Goal: Transaction & Acquisition: Book appointment/travel/reservation

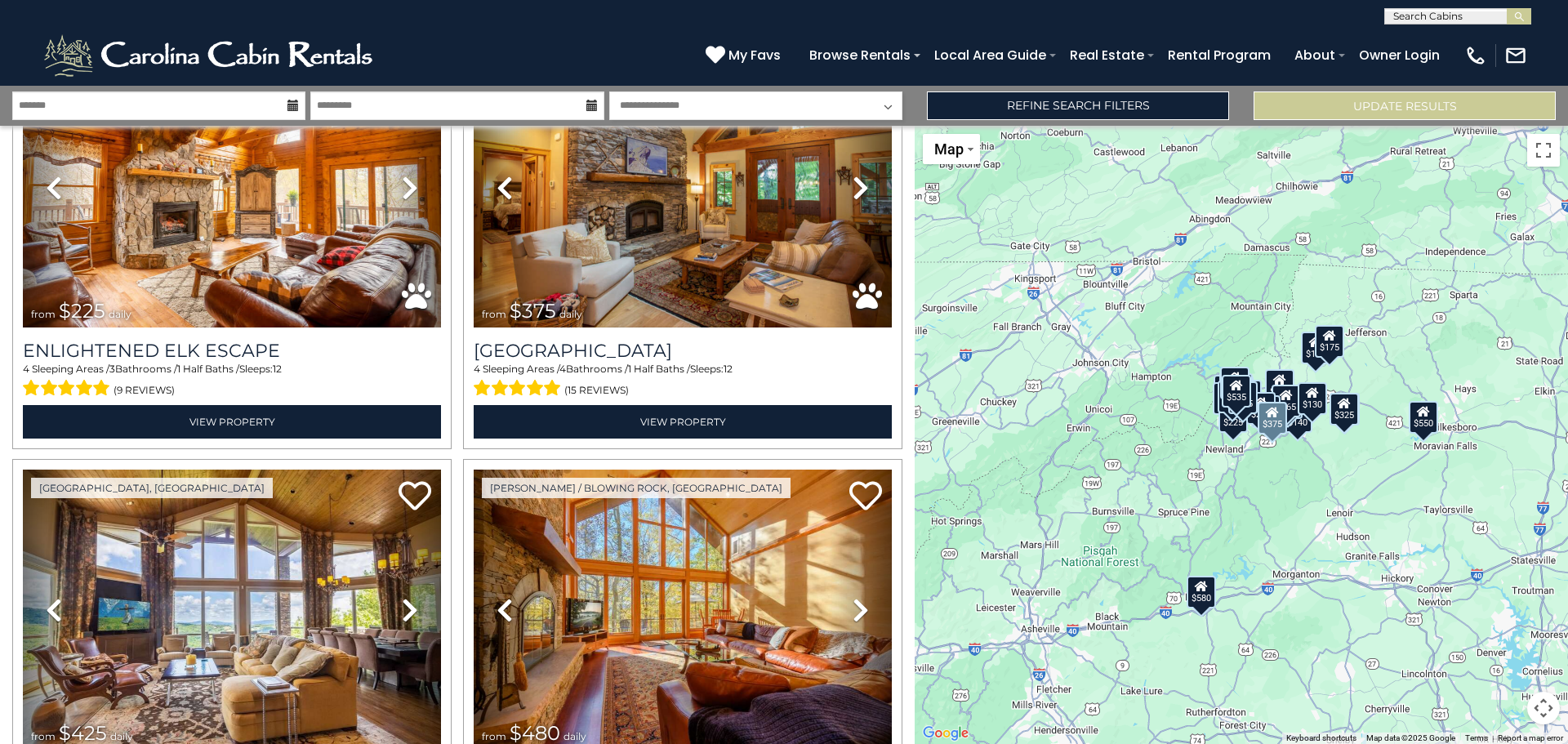
scroll to position [5824, 0]
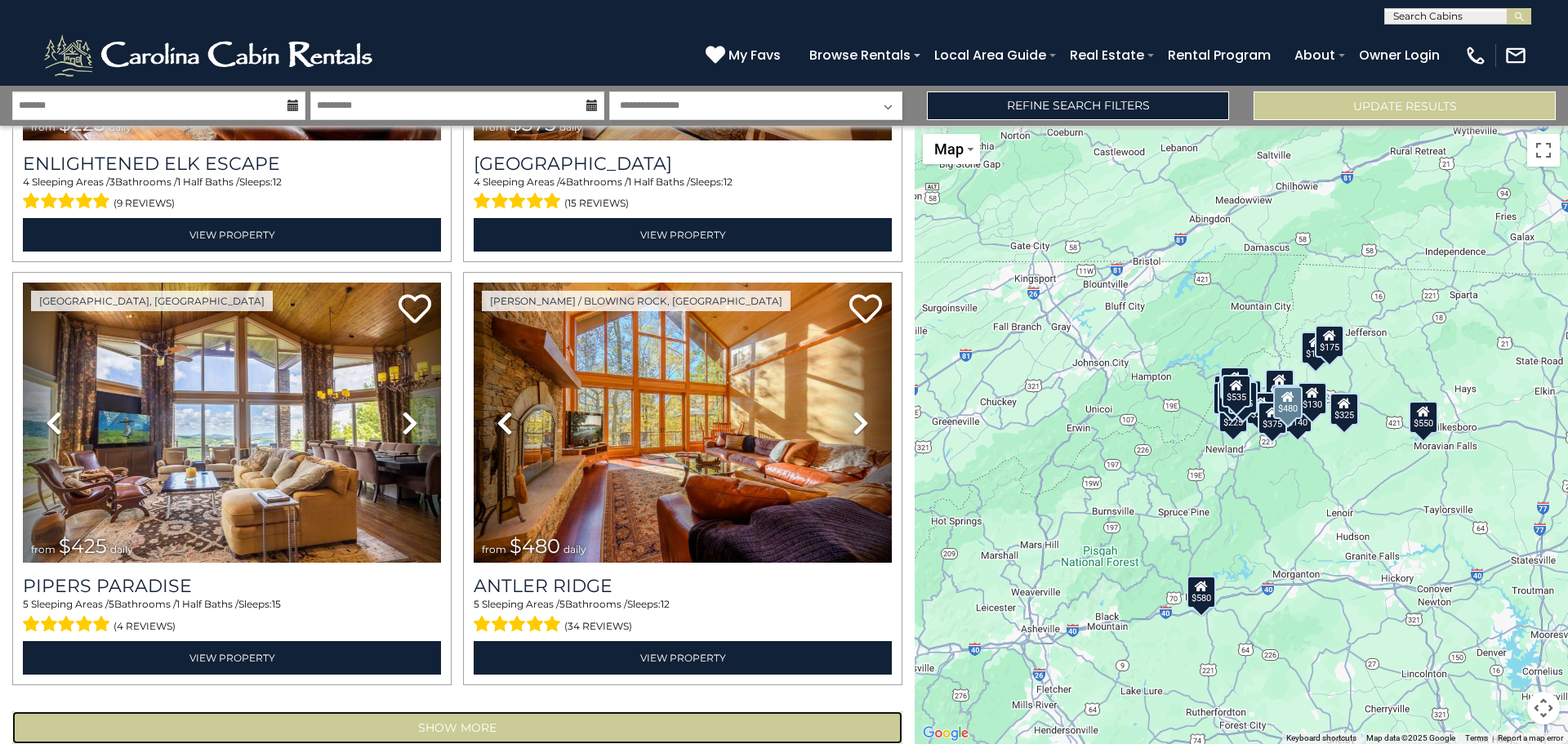
click at [506, 712] on button "Show More" at bounding box center [457, 728] width 890 height 33
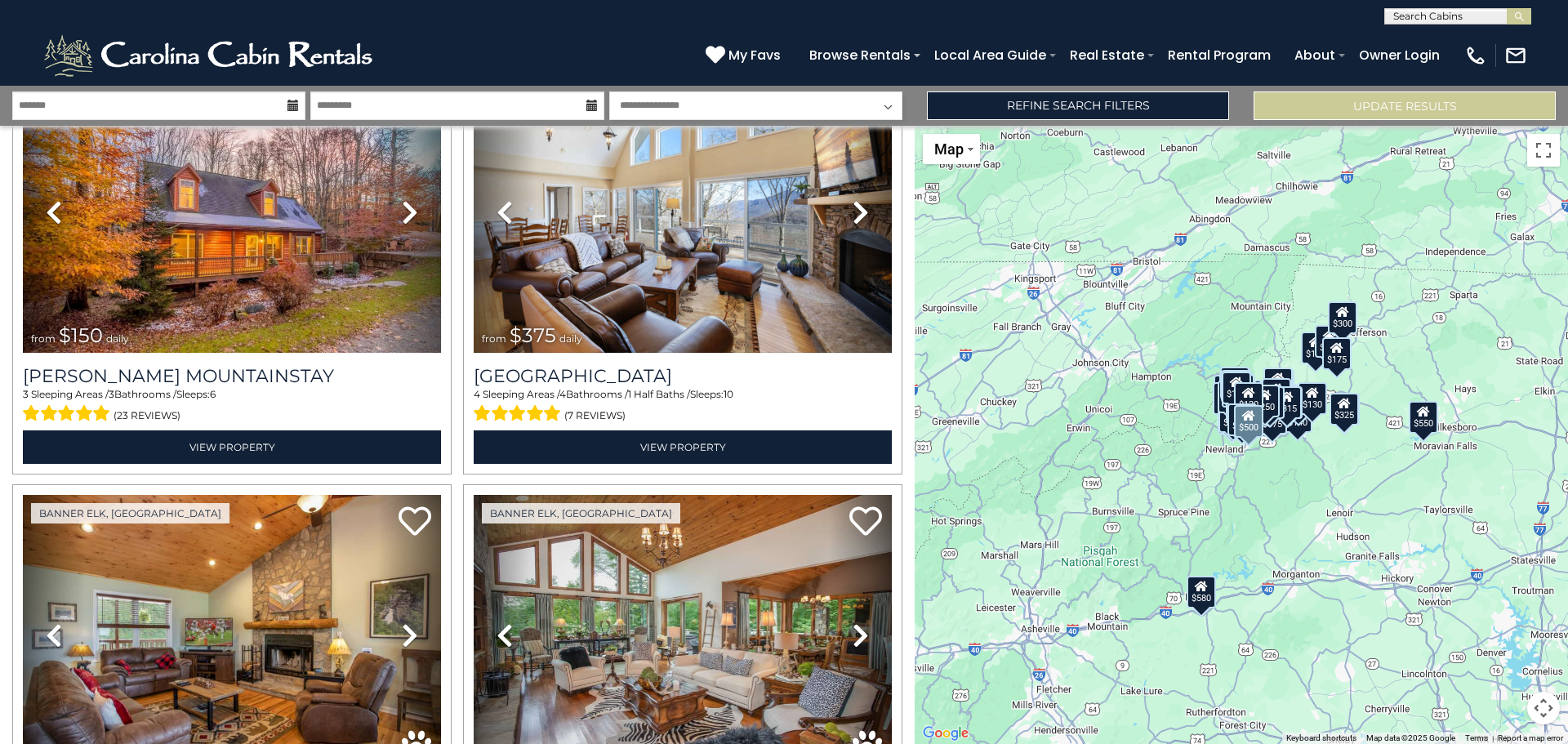
scroll to position [12122, 0]
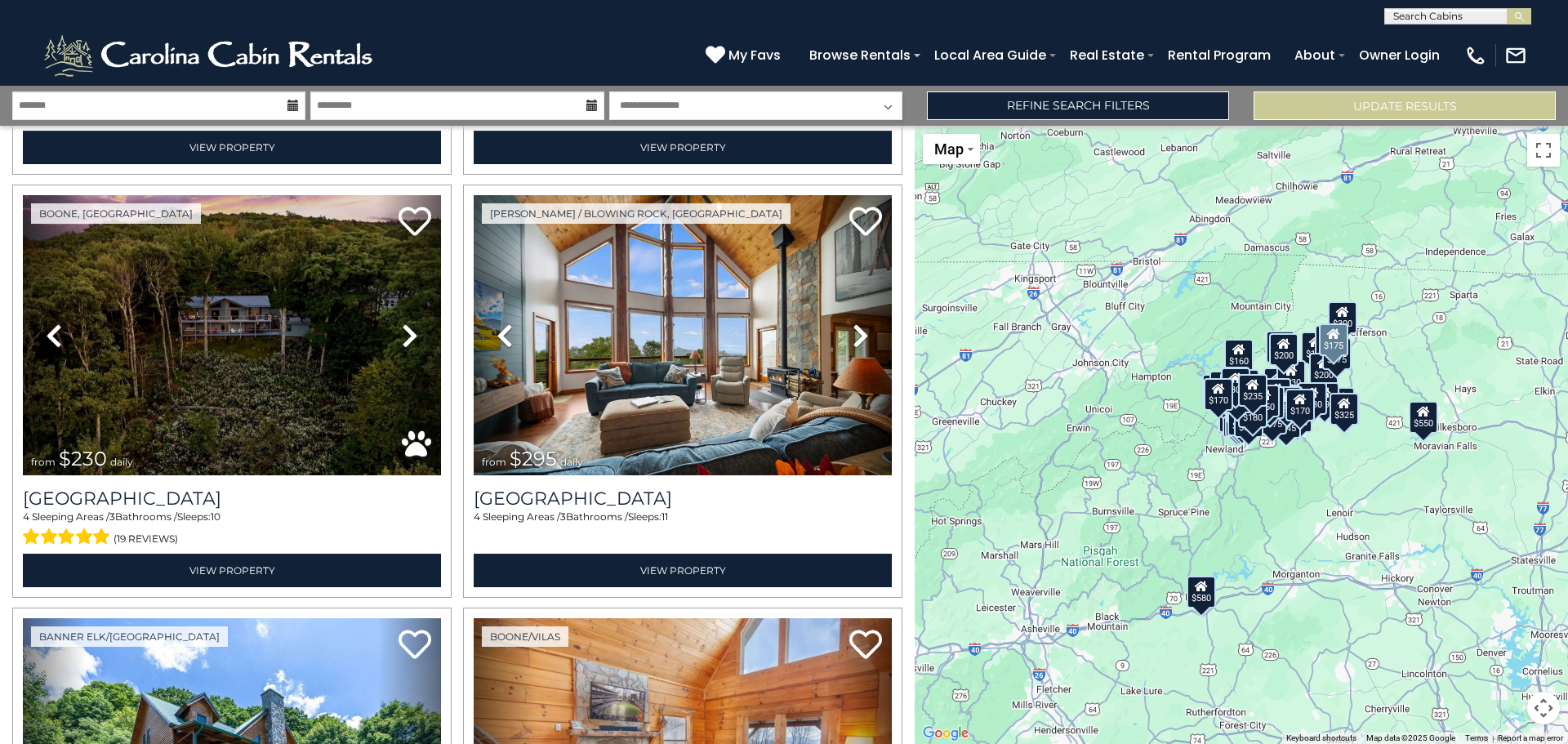
scroll to position [18413, 0]
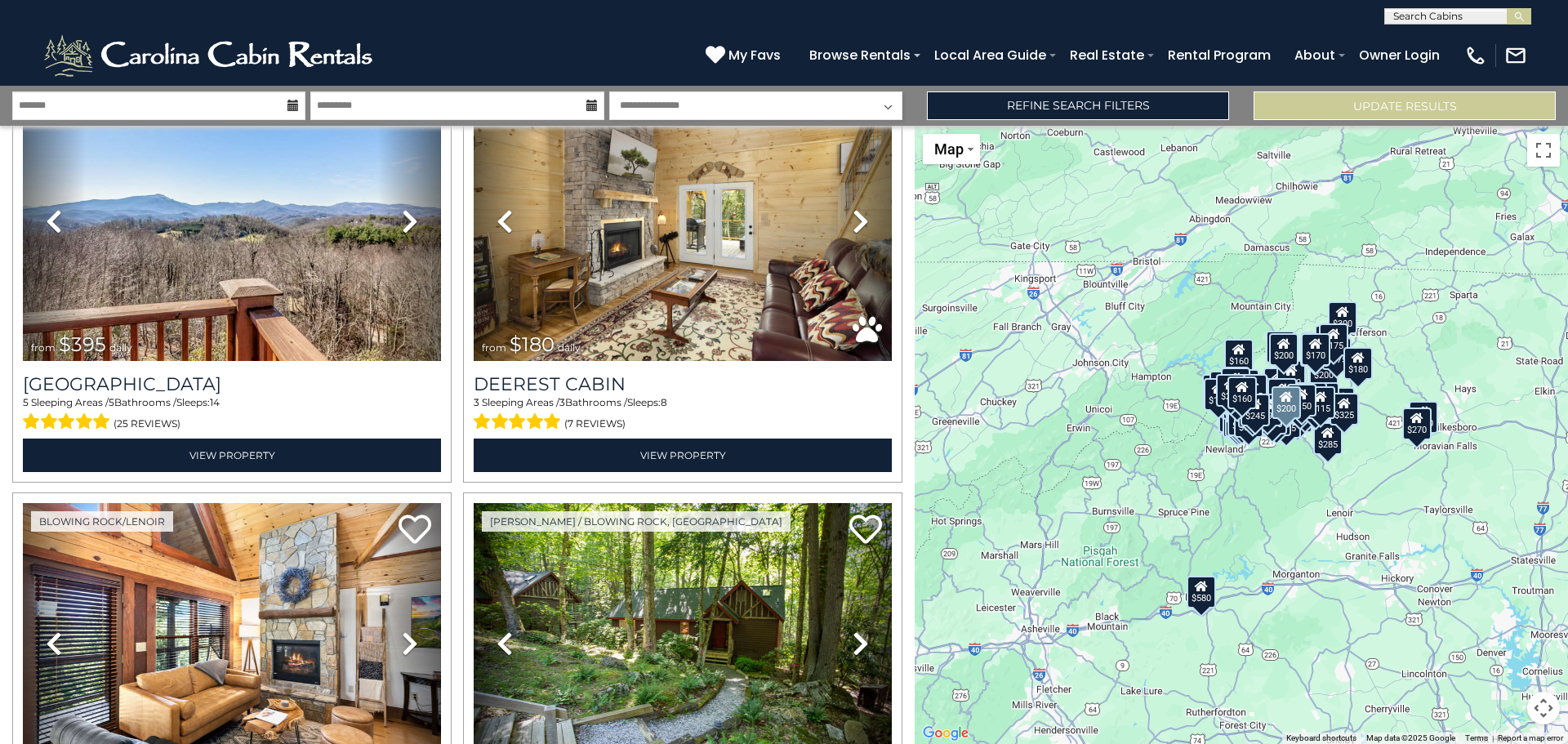
scroll to position [24719, 0]
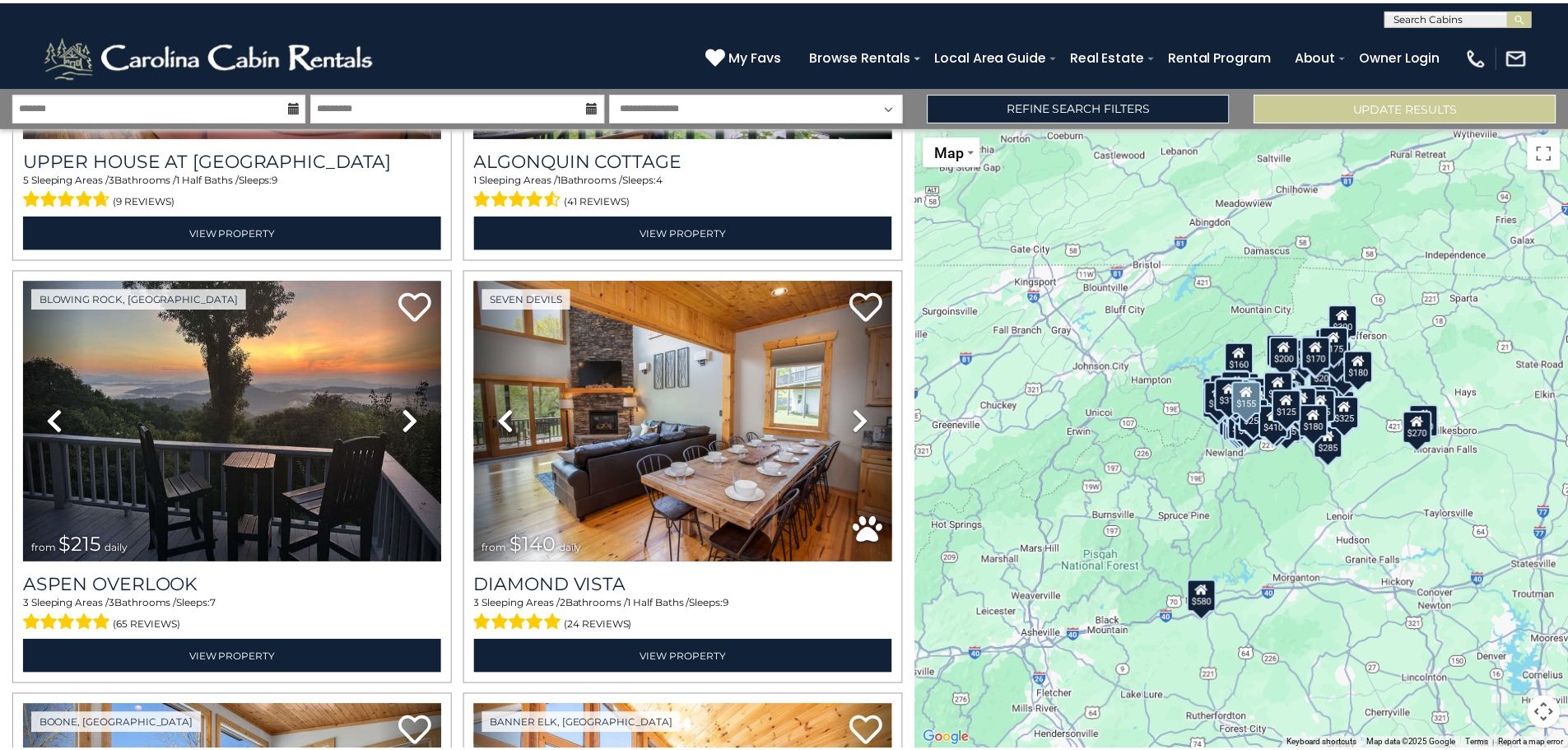
scroll to position [31268, 0]
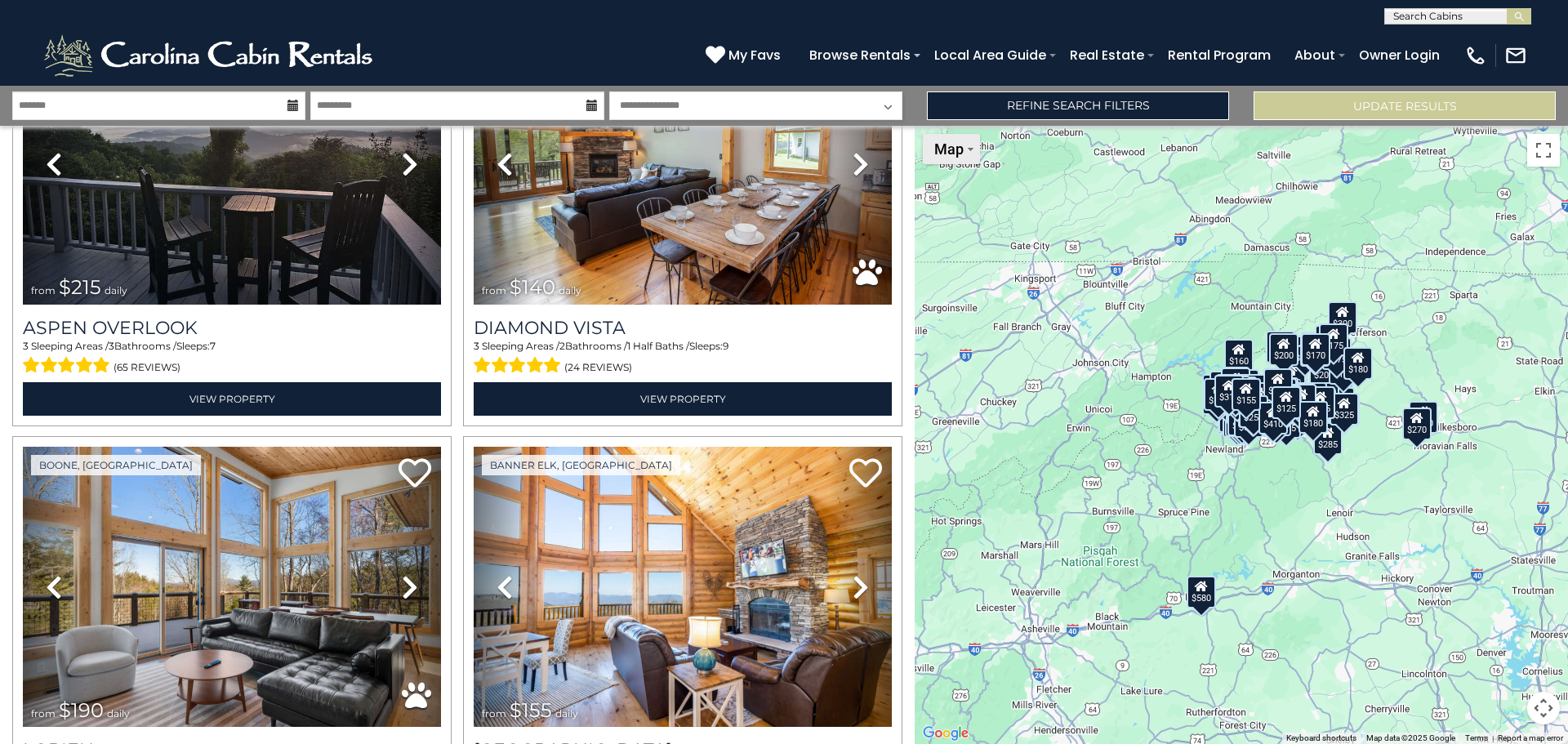
click at [965, 160] on button "Map" at bounding box center [951, 150] width 57 height 30
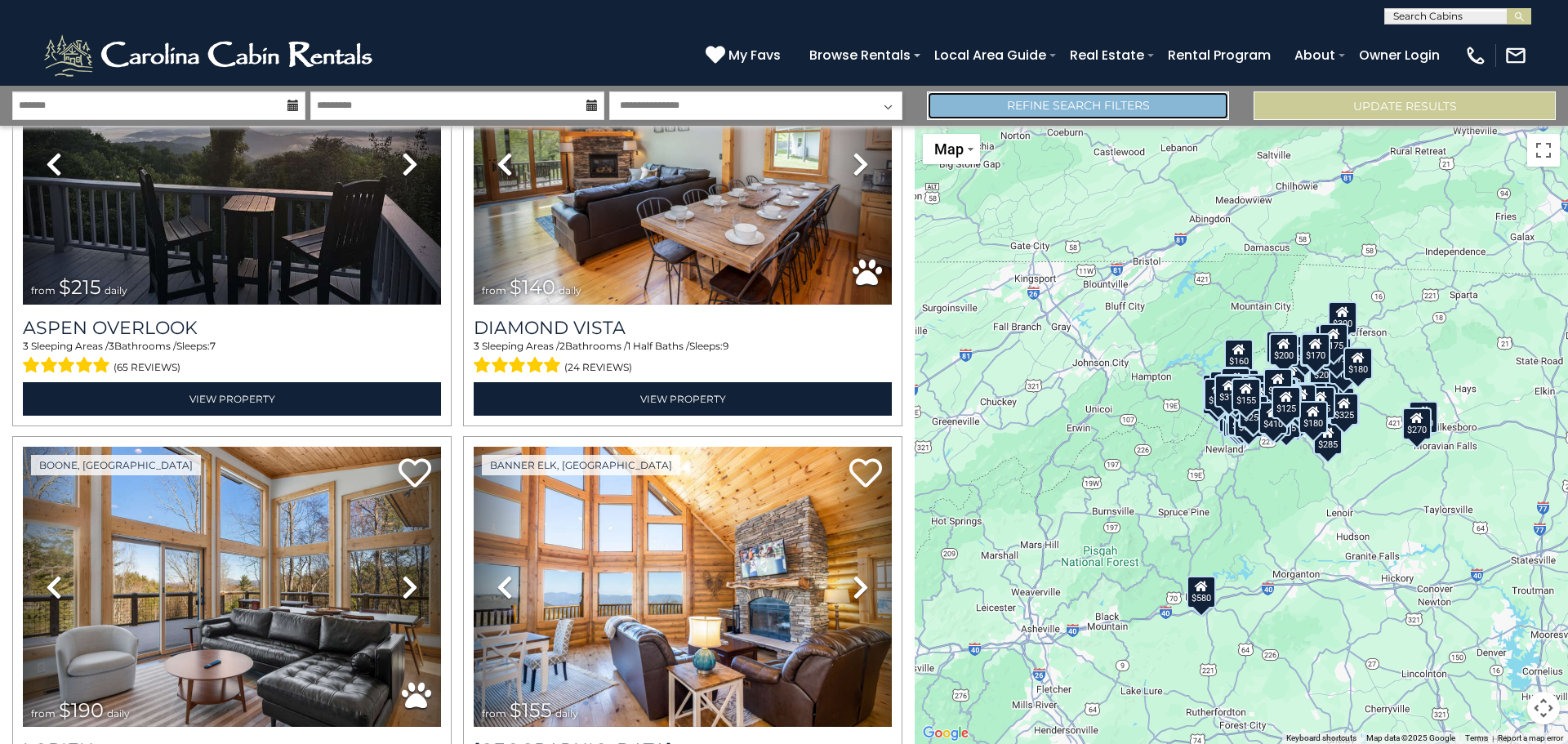
click at [1043, 115] on link "Refine Search Filters" at bounding box center [1078, 106] width 302 height 28
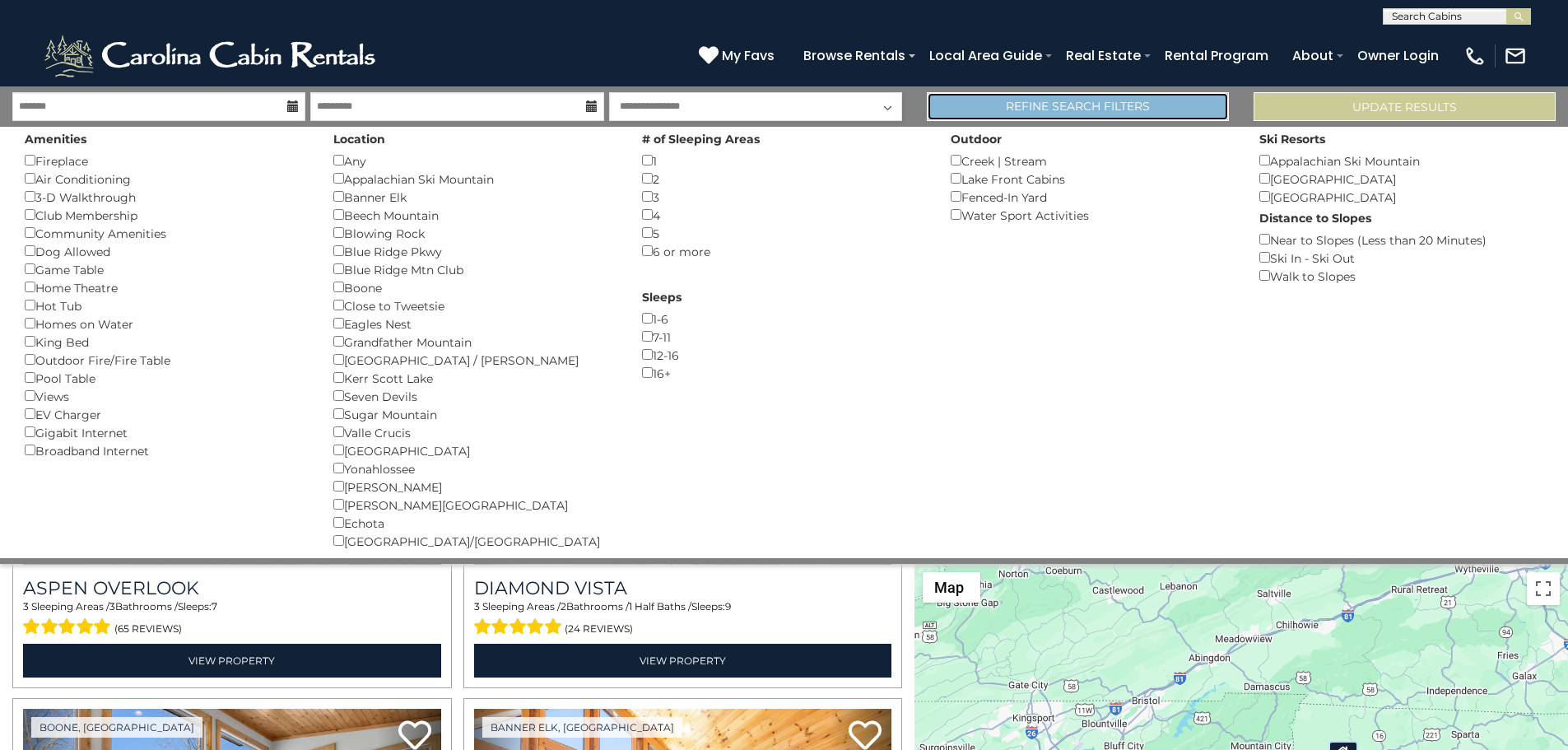
scroll to position [31086, 0]
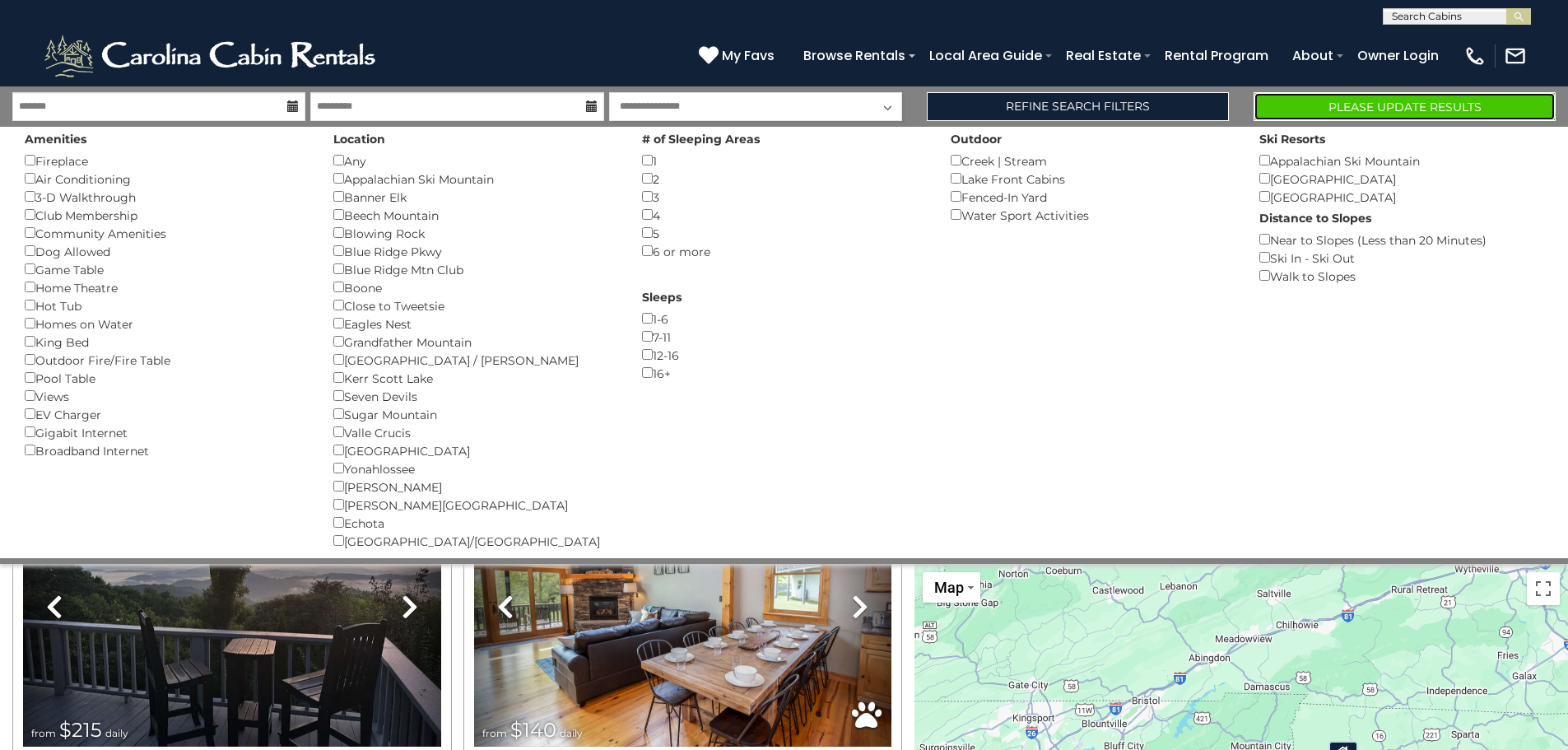
click at [1345, 106] on button "Please Update Results" at bounding box center [1404, 107] width 302 height 29
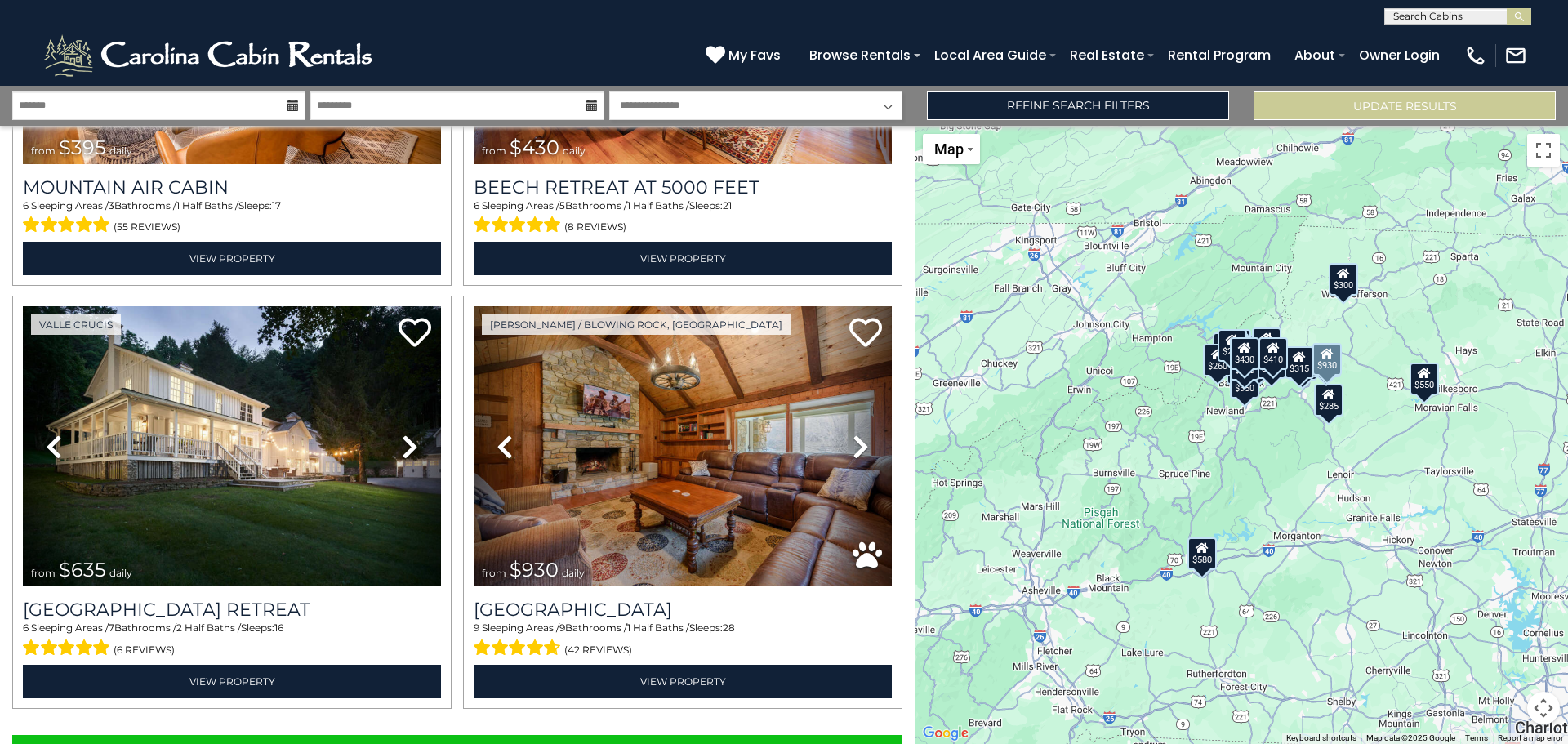
scroll to position [5824, 0]
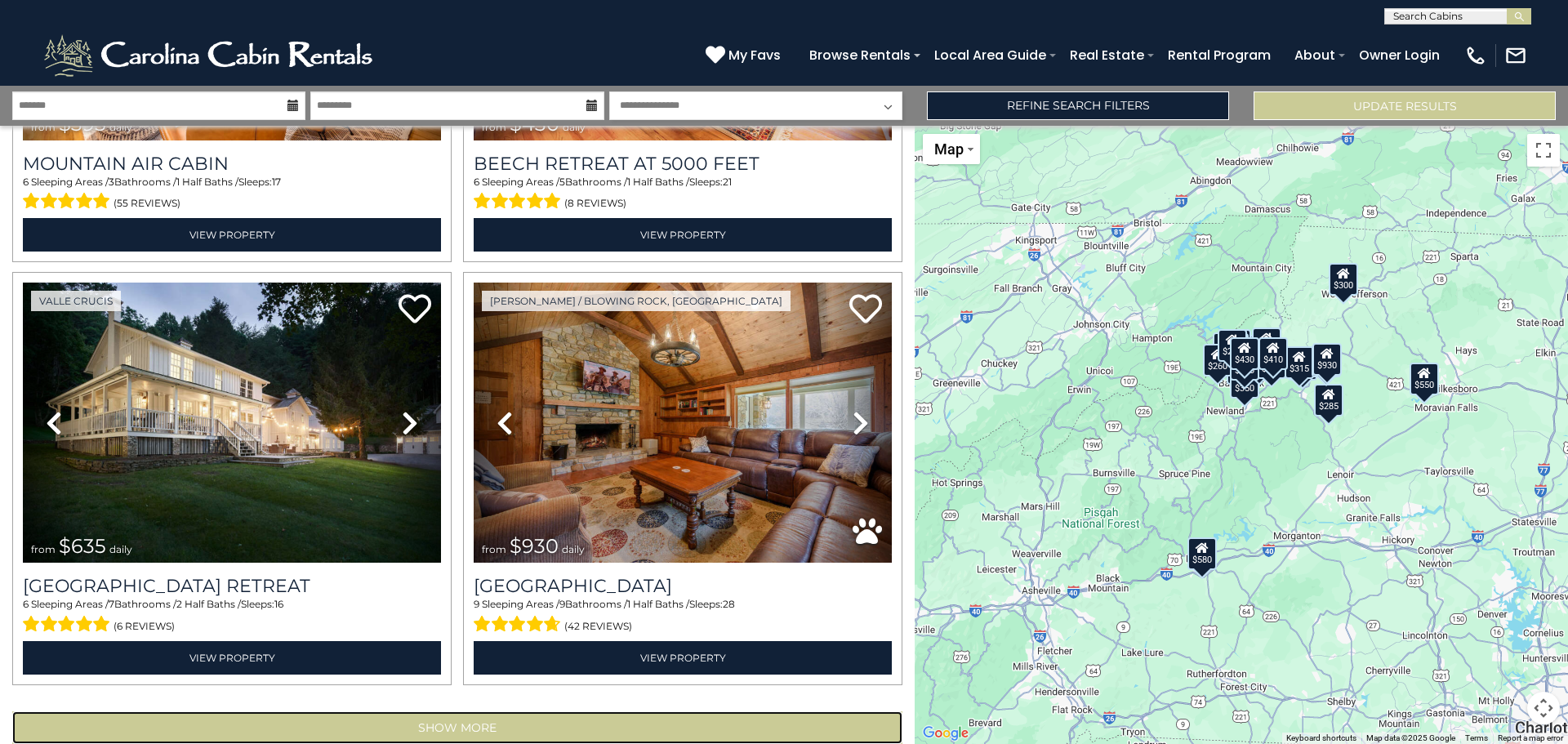
click at [555, 712] on button "Show More" at bounding box center [457, 728] width 890 height 33
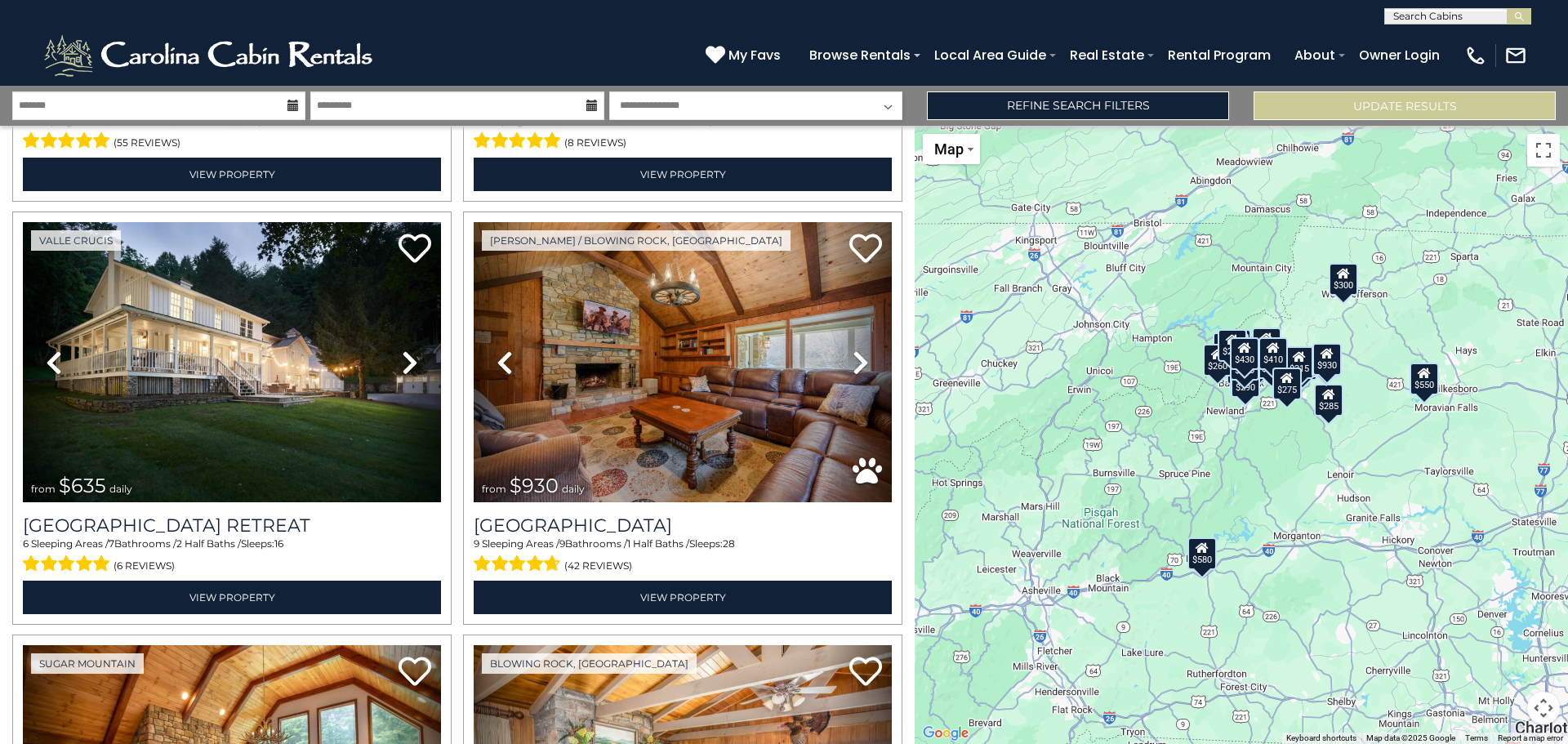
scroll to position [1, 0]
click at [1450, 11] on input "text" at bounding box center [1456, 18] width 143 height 16
type input "*"
type input "*******"
click at [1443, 41] on li "Winterf ell Lodge" at bounding box center [1458, 39] width 146 height 15
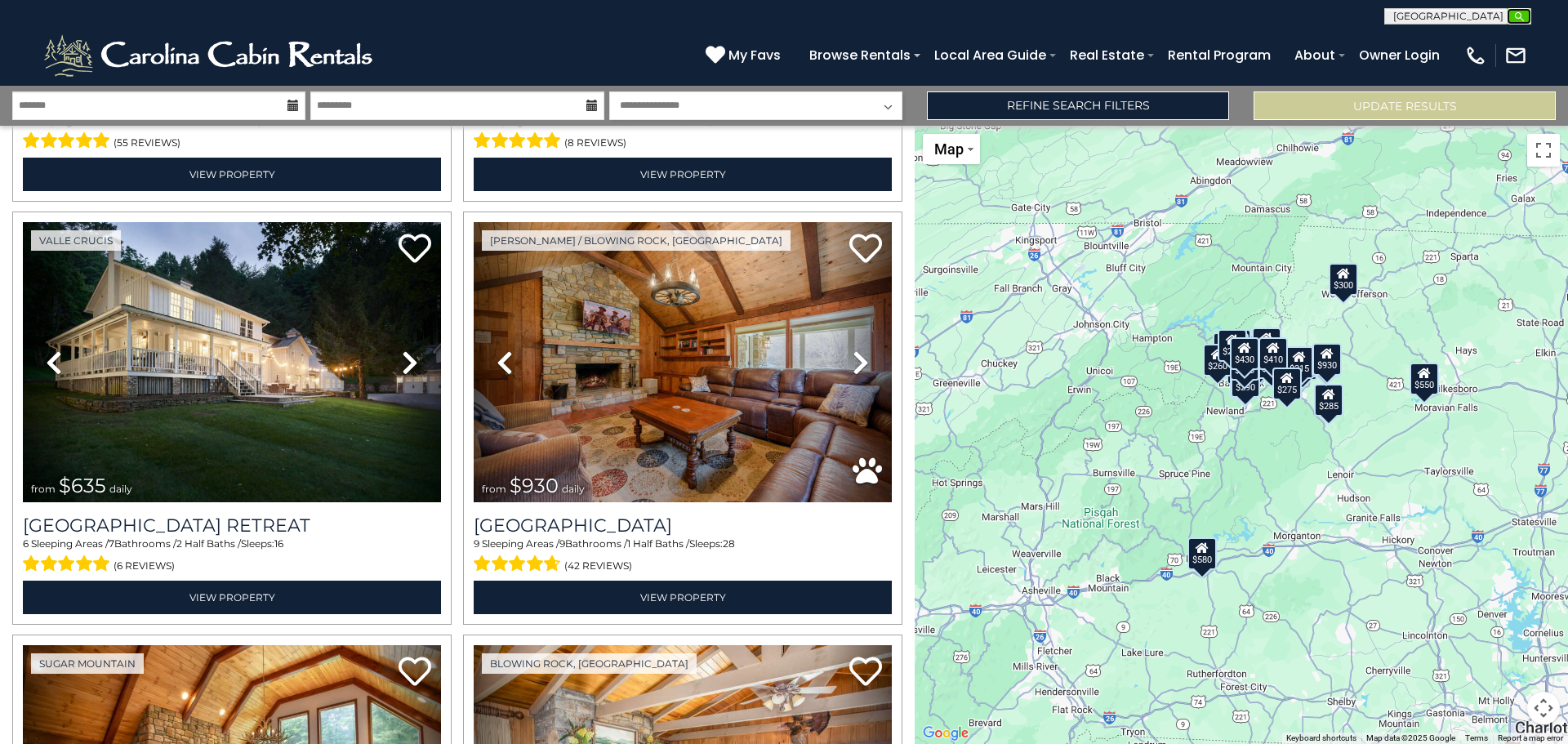
click at [1516, 20] on img "submit" at bounding box center [1519, 16] width 12 height 12
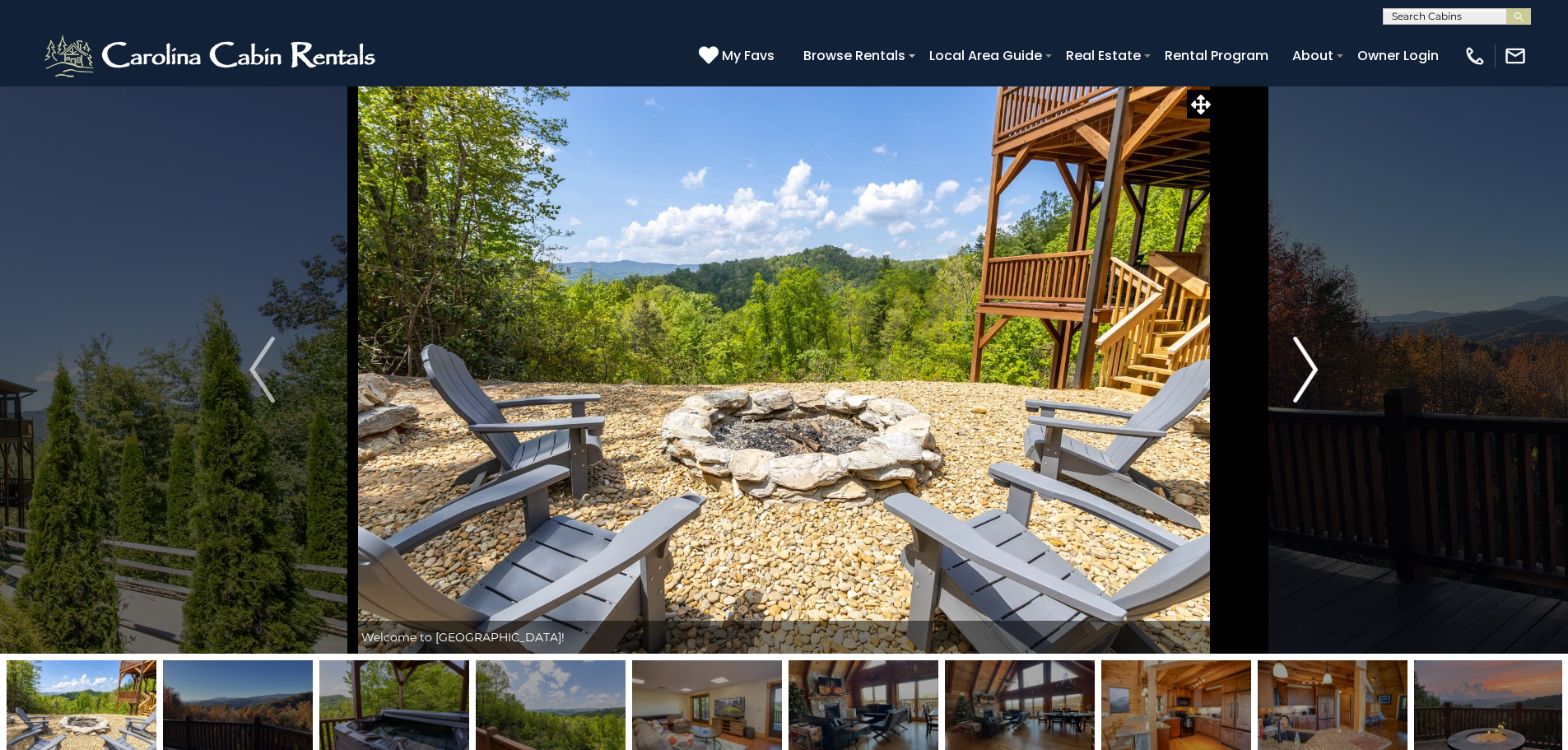
click at [1289, 357] on button "Next" at bounding box center [1306, 370] width 181 height 569
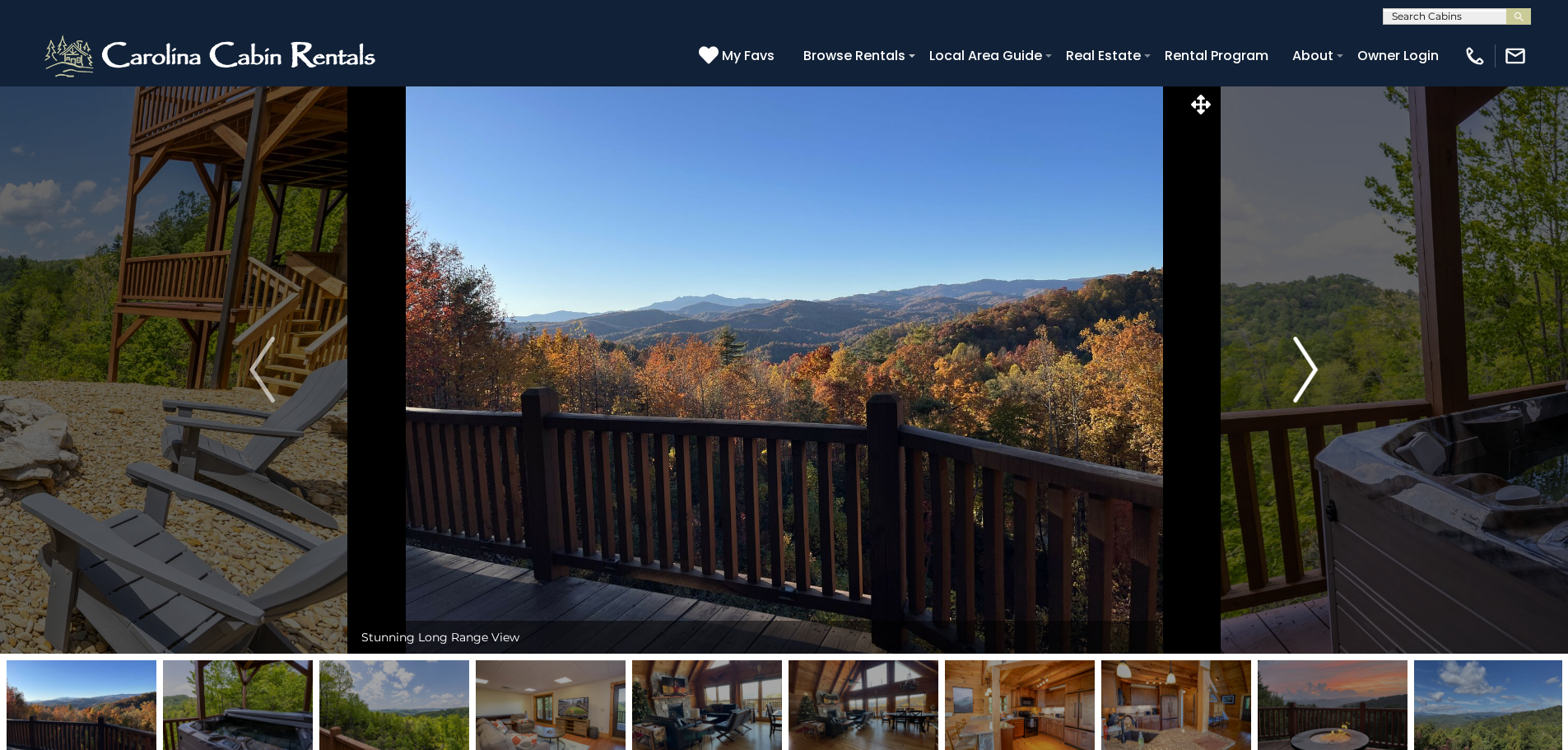
click at [1303, 364] on img "Next" at bounding box center [1306, 369] width 25 height 66
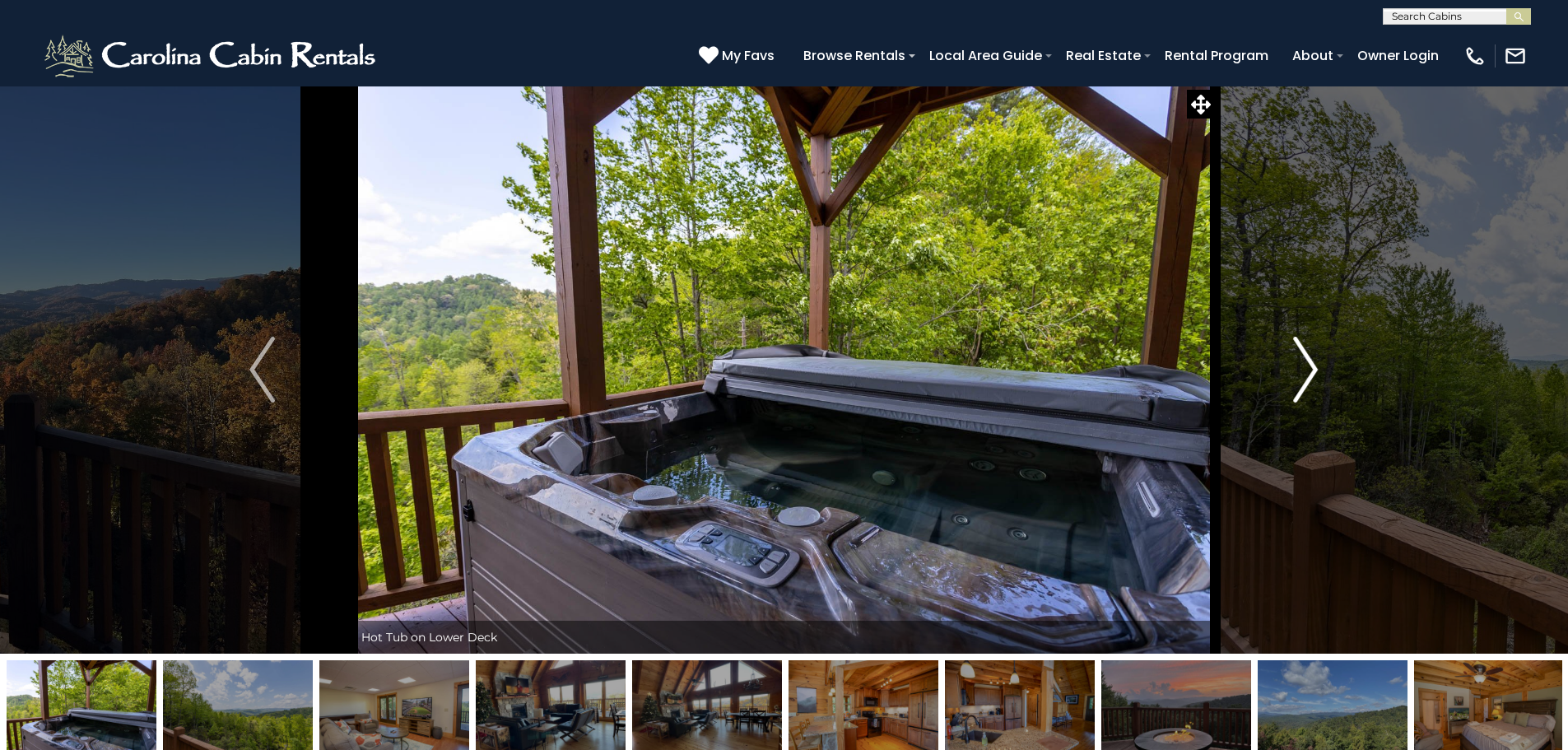
click at [1303, 364] on img "Next" at bounding box center [1306, 369] width 25 height 66
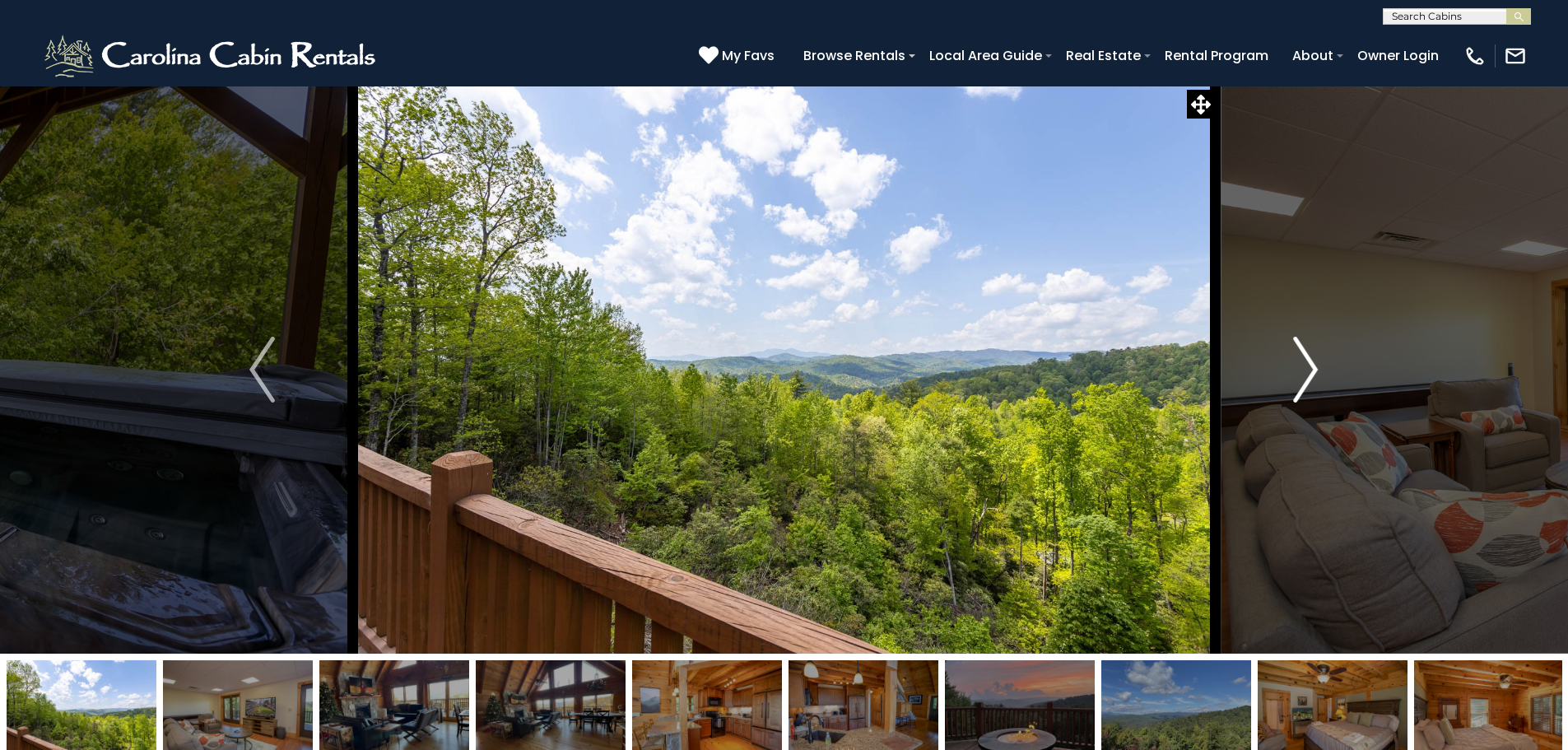
click at [1303, 364] on img "Next" at bounding box center [1306, 369] width 25 height 66
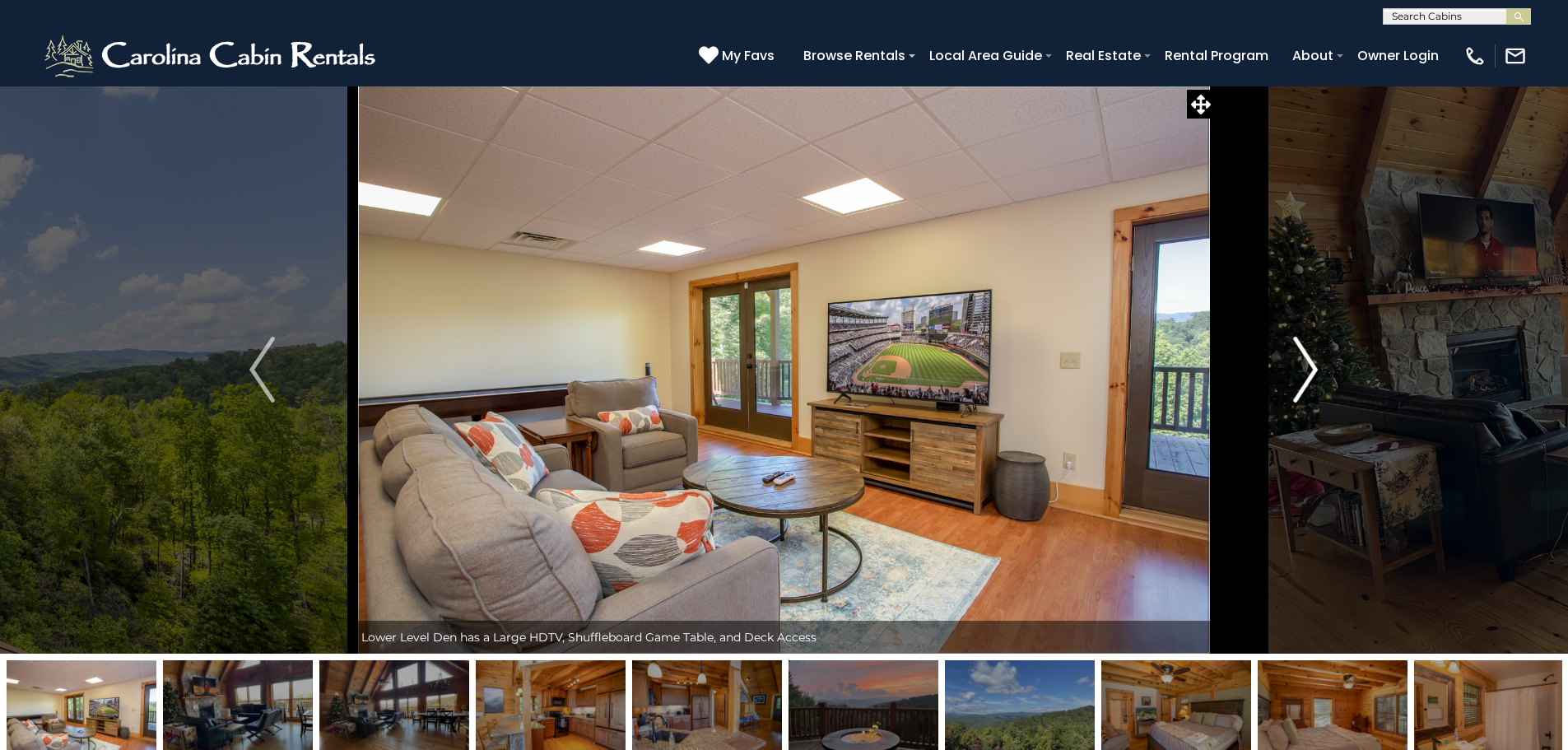
click at [1303, 364] on img "Next" at bounding box center [1306, 369] width 25 height 66
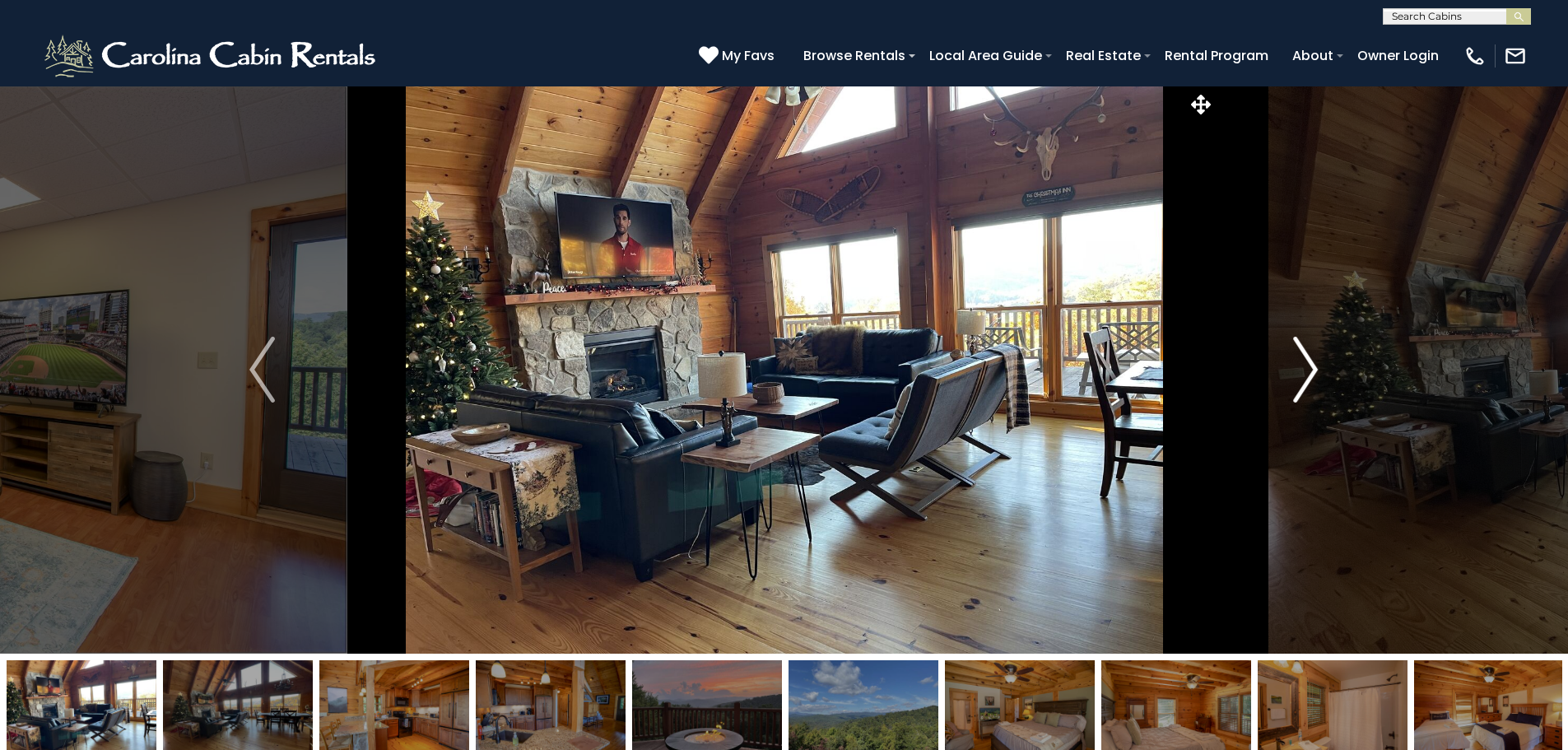
click at [1303, 364] on img "Next" at bounding box center [1306, 369] width 25 height 66
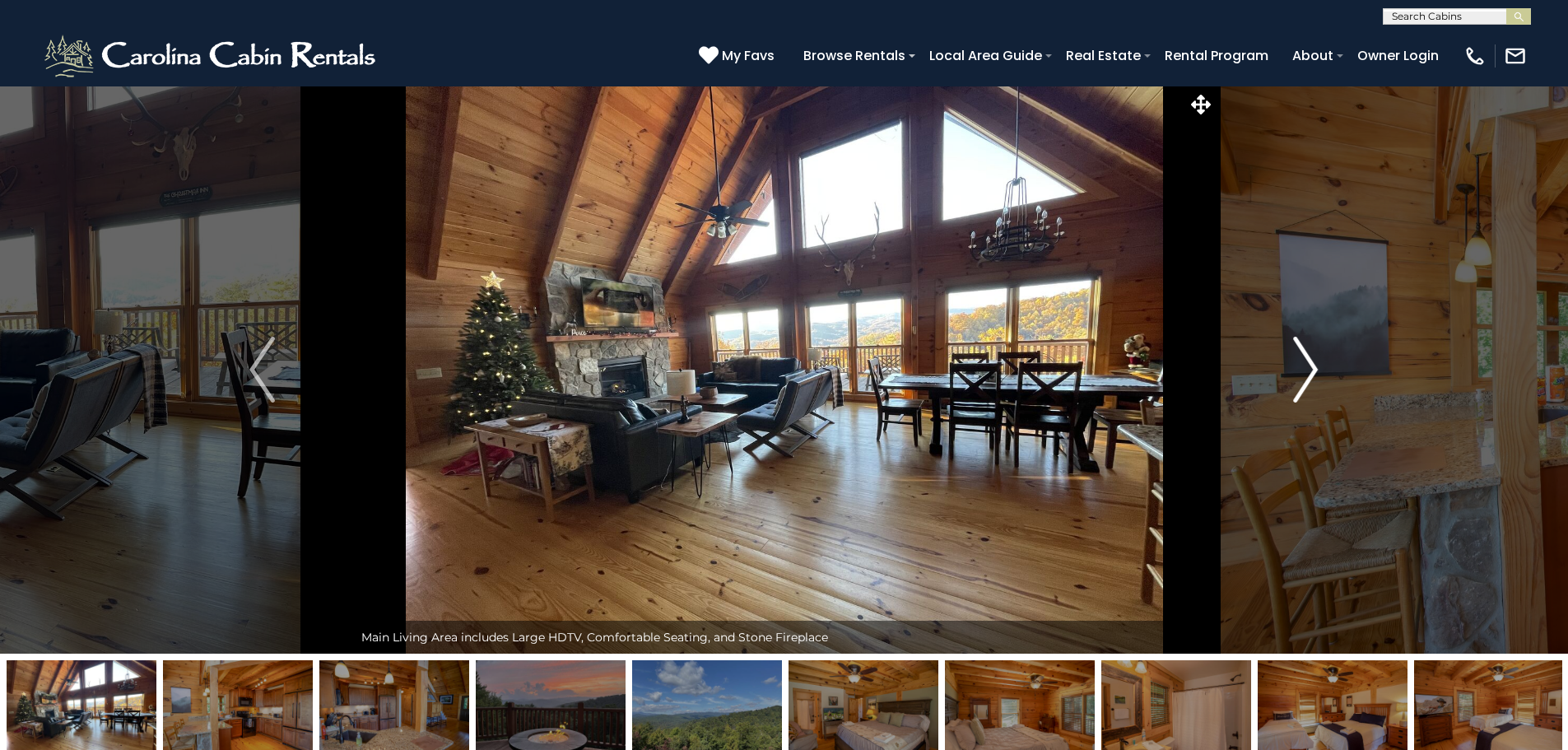
click at [1303, 364] on img "Next" at bounding box center [1306, 369] width 25 height 66
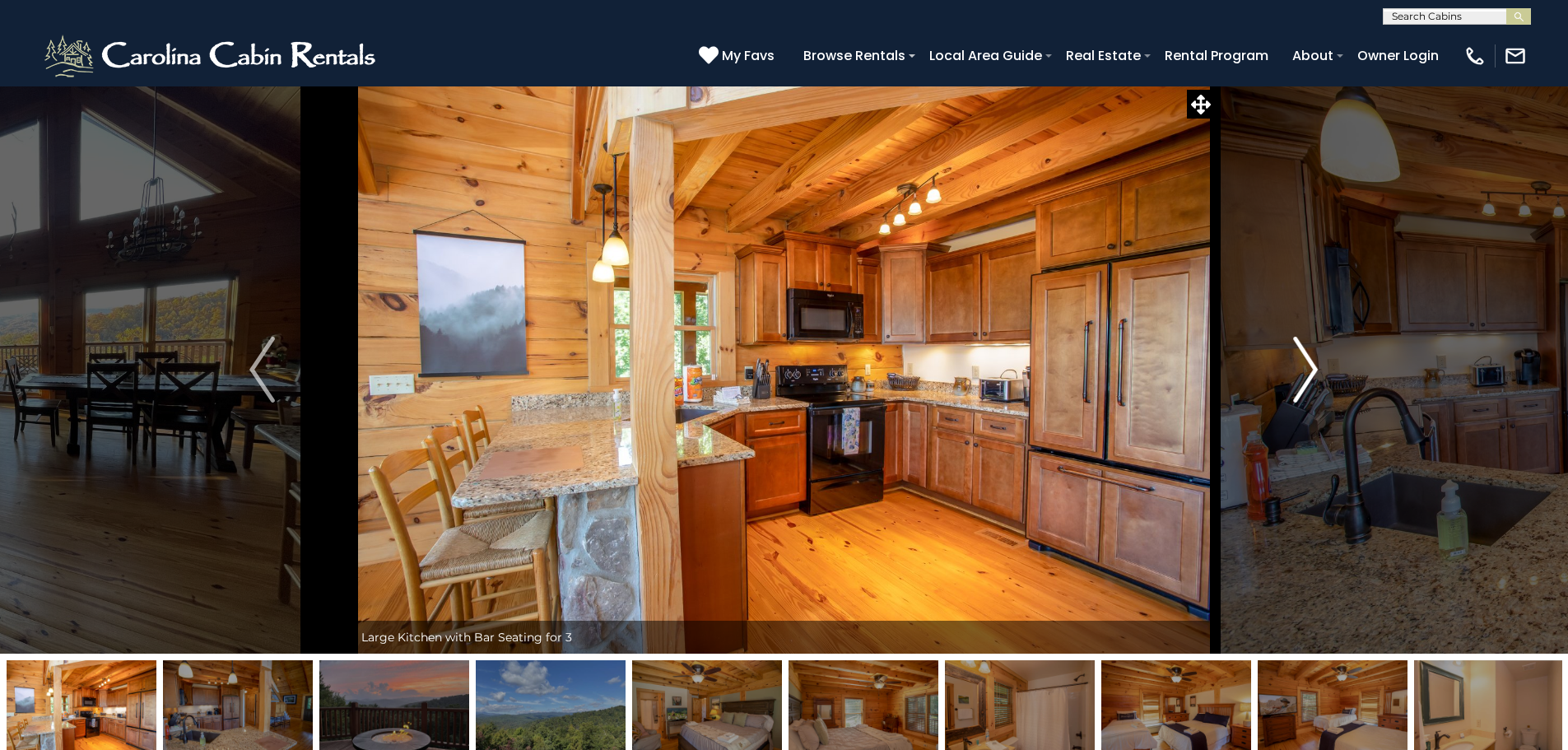
click at [1296, 370] on img "Next" at bounding box center [1306, 369] width 25 height 66
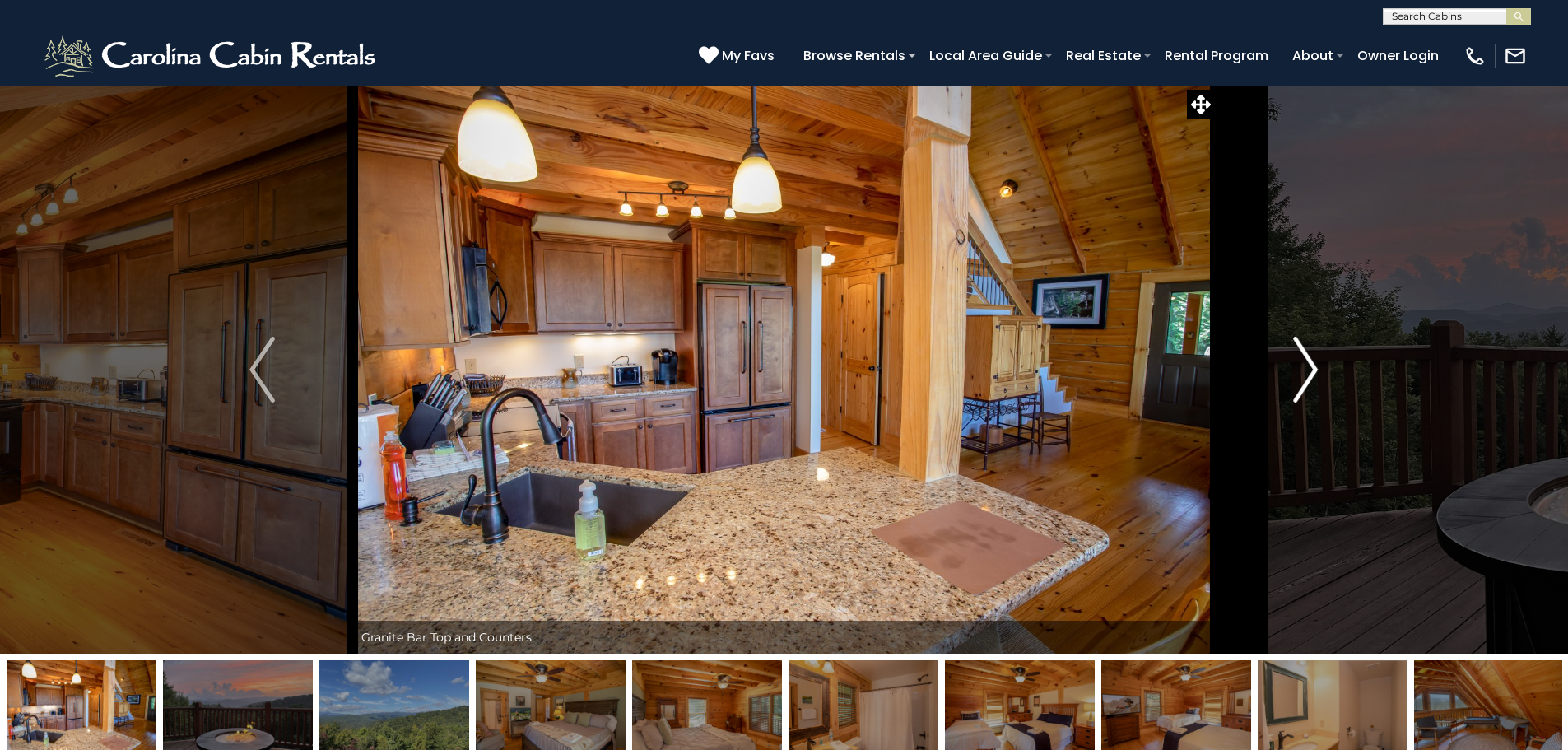
click at [1296, 370] on img "Next" at bounding box center [1306, 369] width 25 height 66
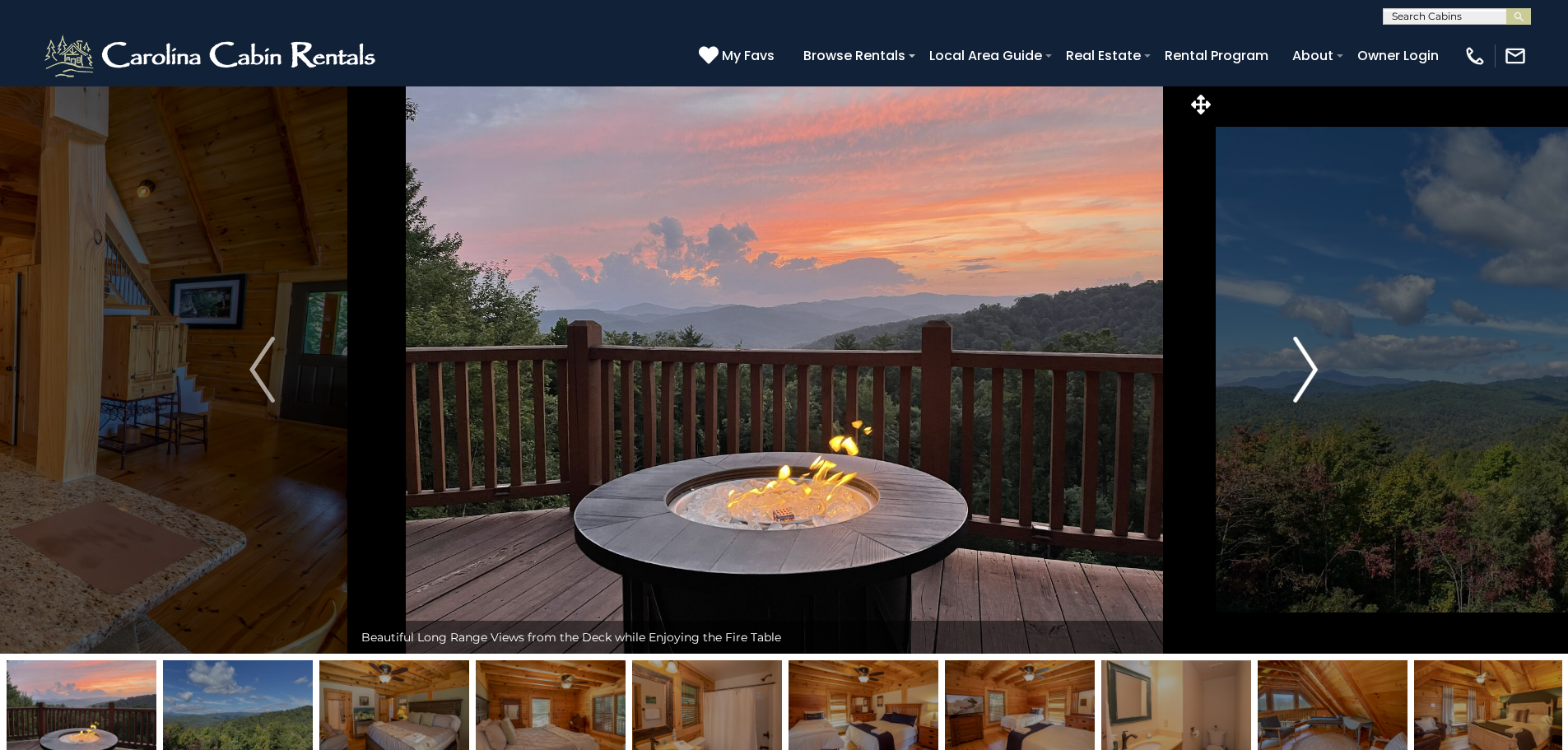
click at [1296, 370] on img "Next" at bounding box center [1306, 369] width 25 height 66
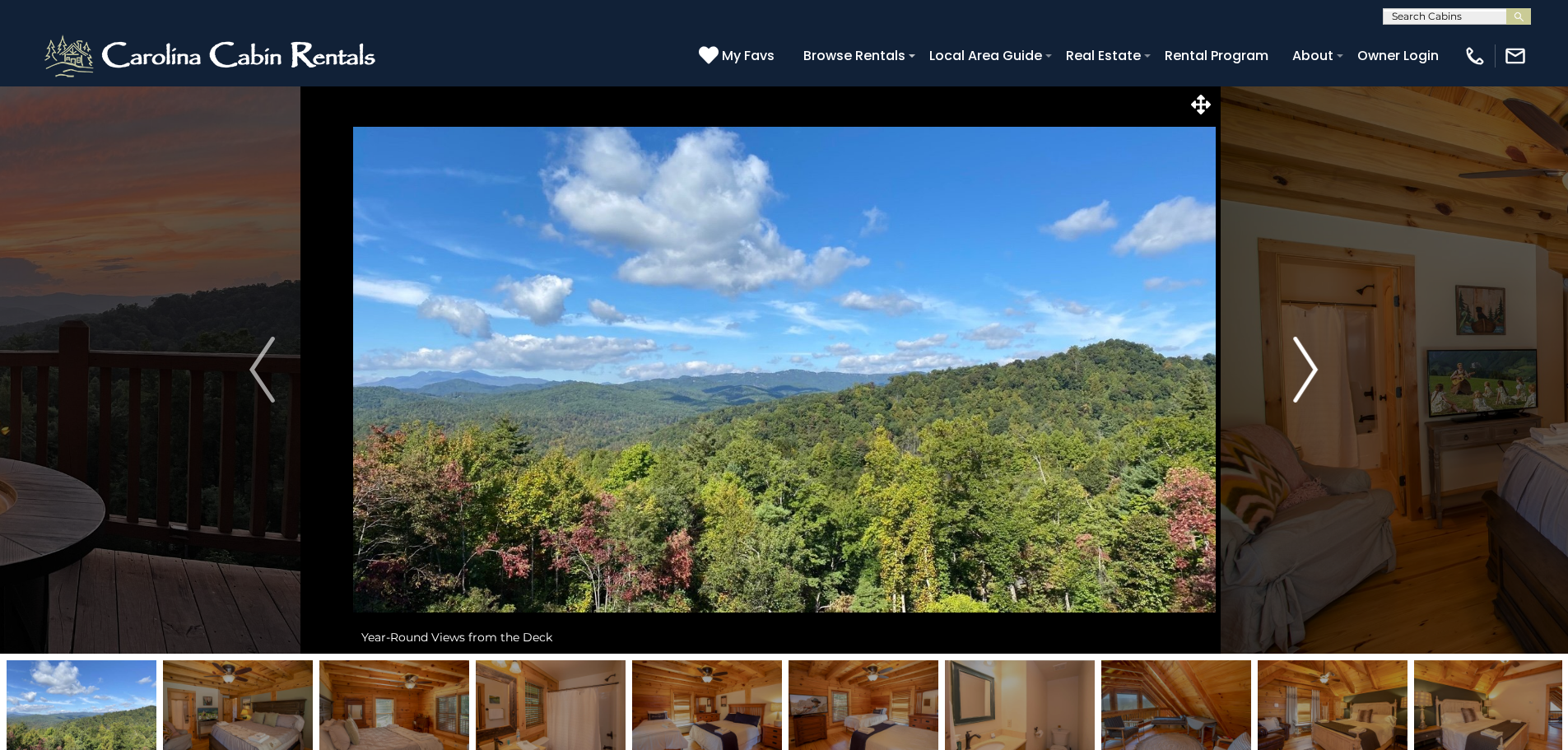
click at [1296, 370] on img "Next" at bounding box center [1306, 369] width 25 height 66
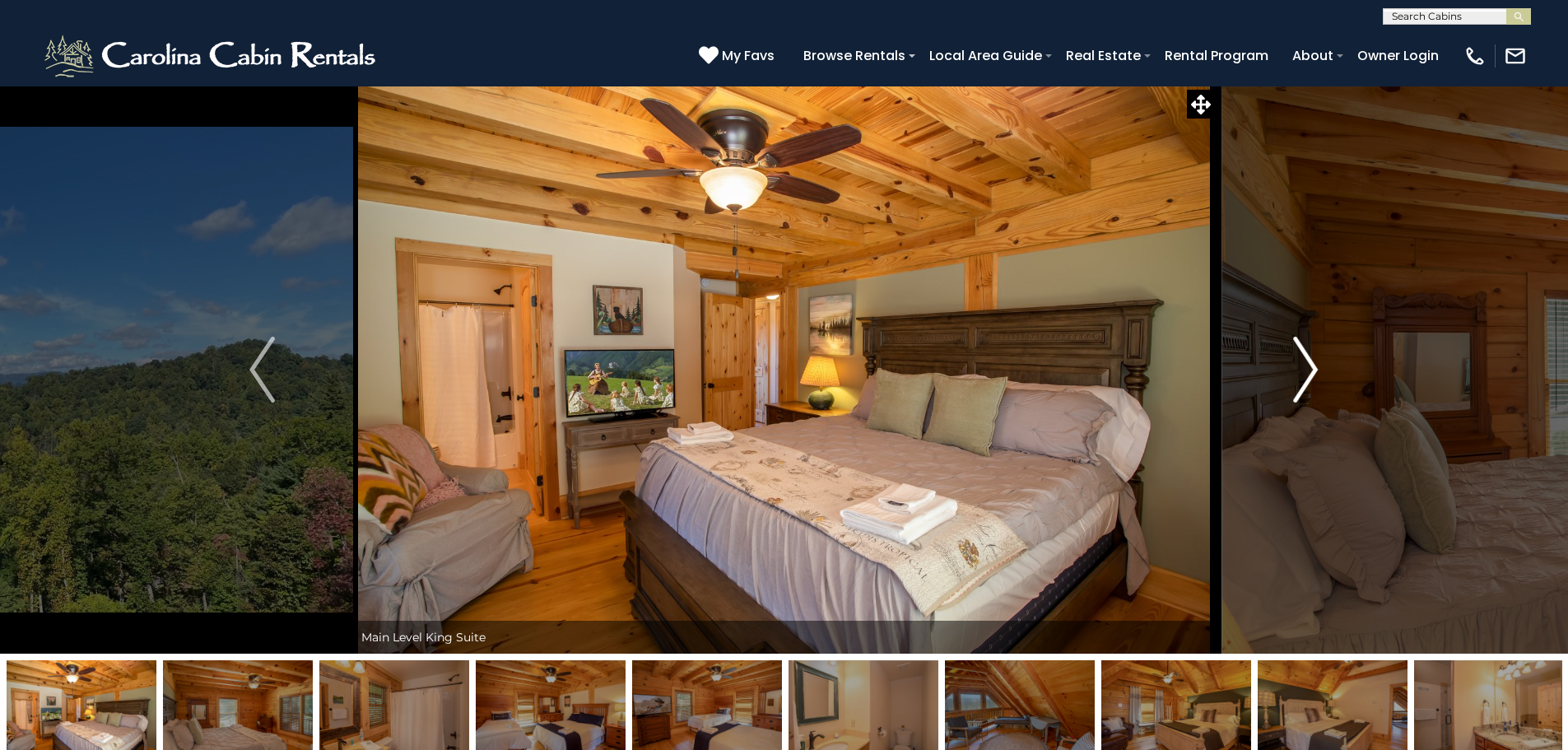
click at [1296, 370] on img "Next" at bounding box center [1306, 369] width 25 height 66
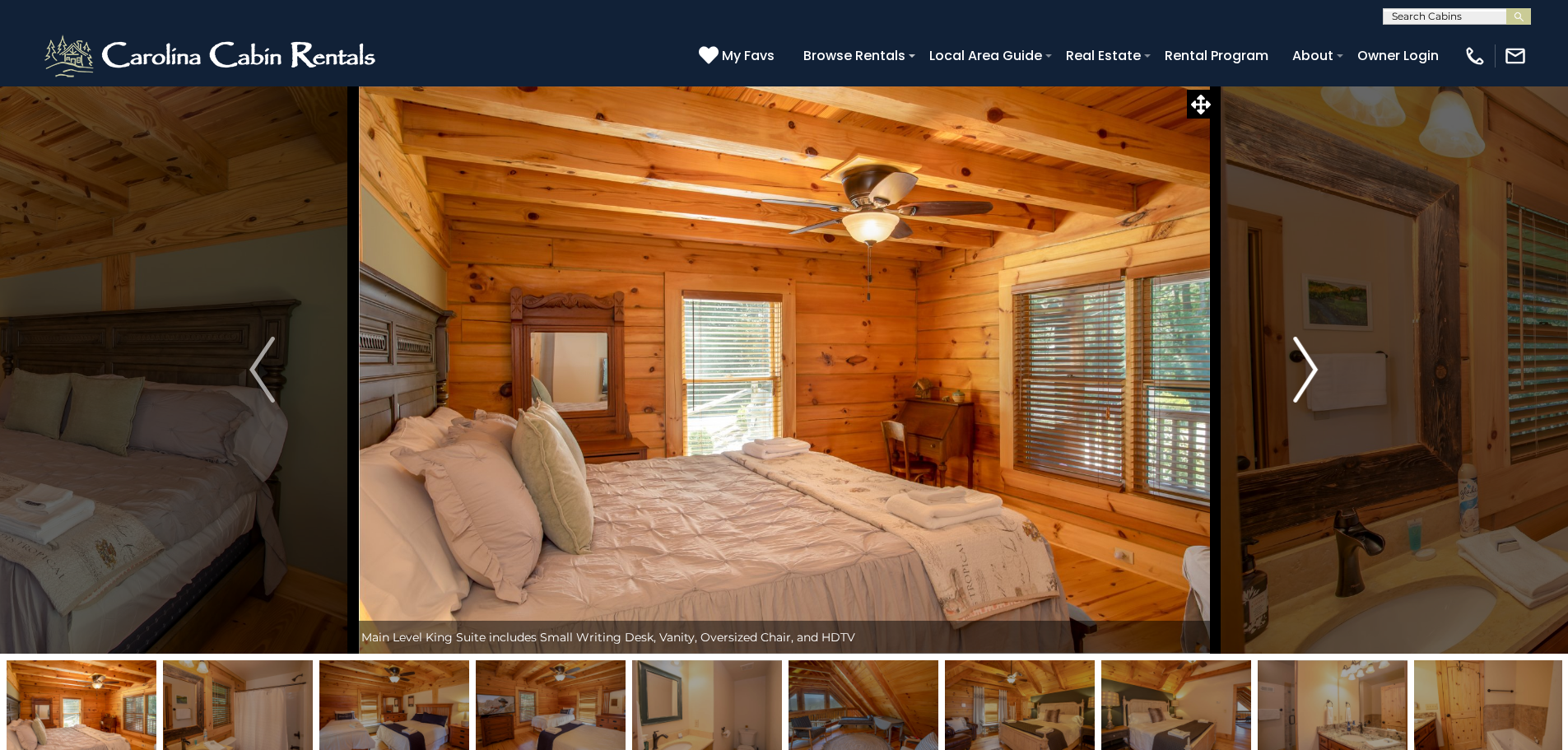
click at [1296, 370] on img "Next" at bounding box center [1306, 369] width 25 height 66
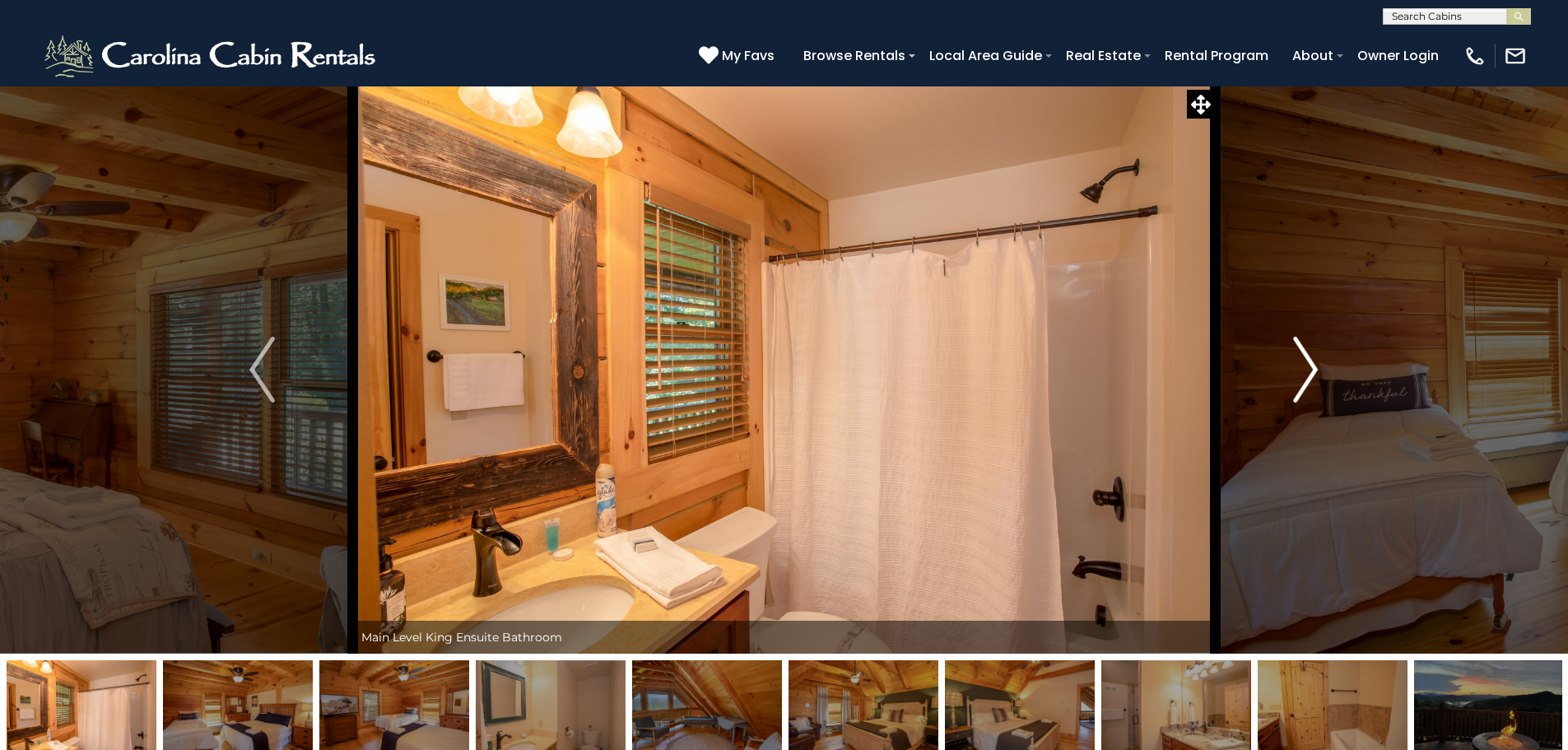
click at [1296, 370] on img "Next" at bounding box center [1306, 369] width 25 height 66
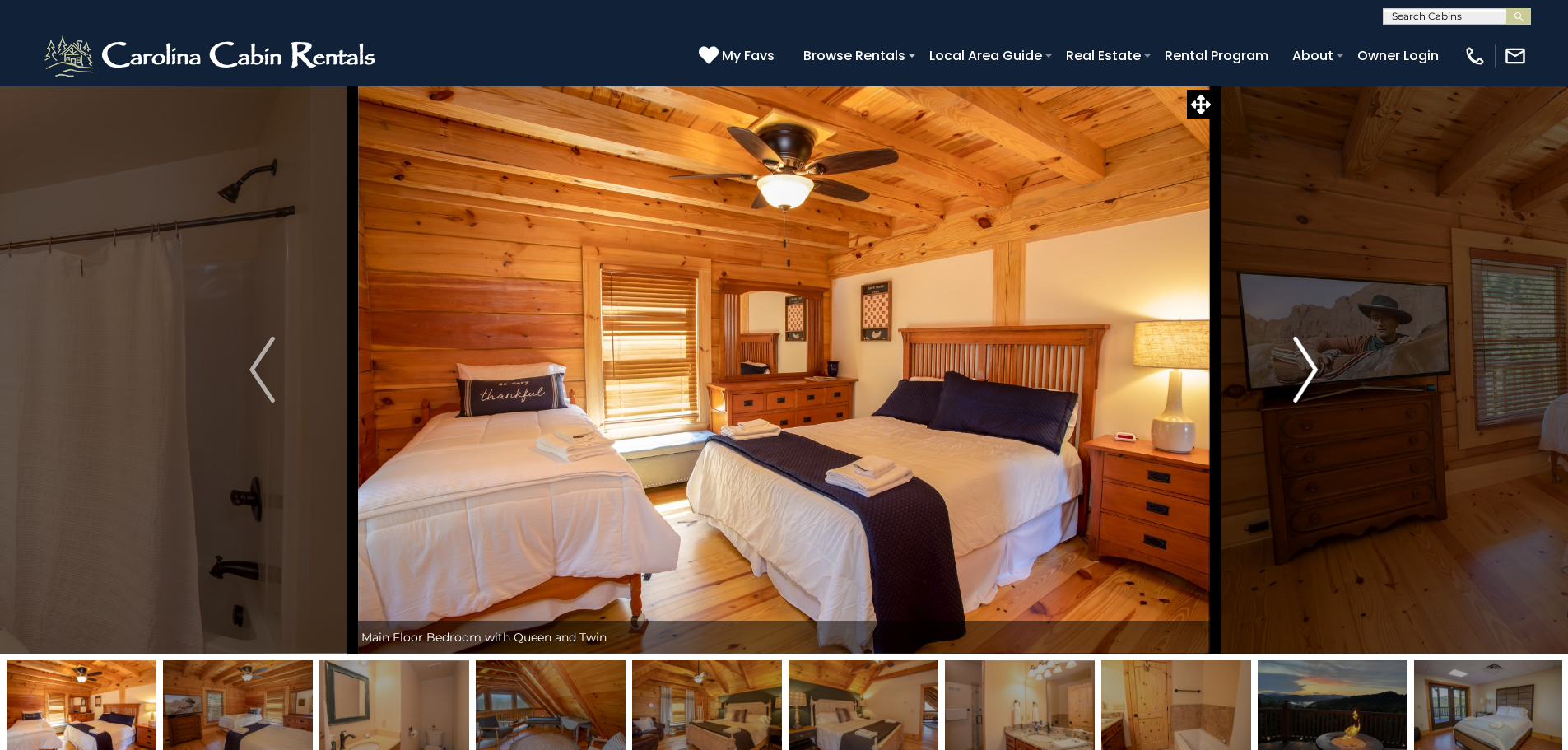
click at [1296, 370] on img "Next" at bounding box center [1306, 369] width 25 height 66
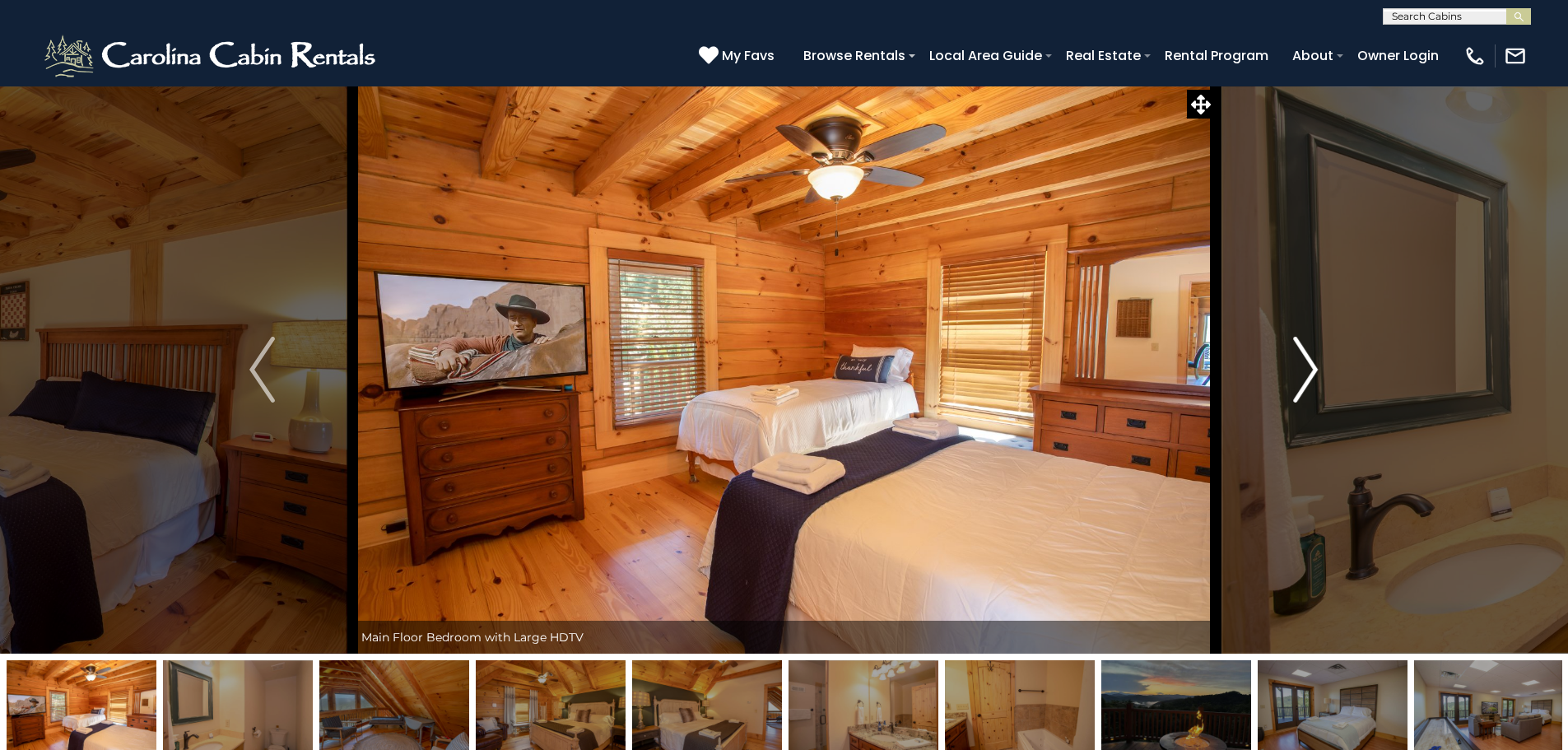
click at [1296, 370] on img "Next" at bounding box center [1306, 369] width 25 height 66
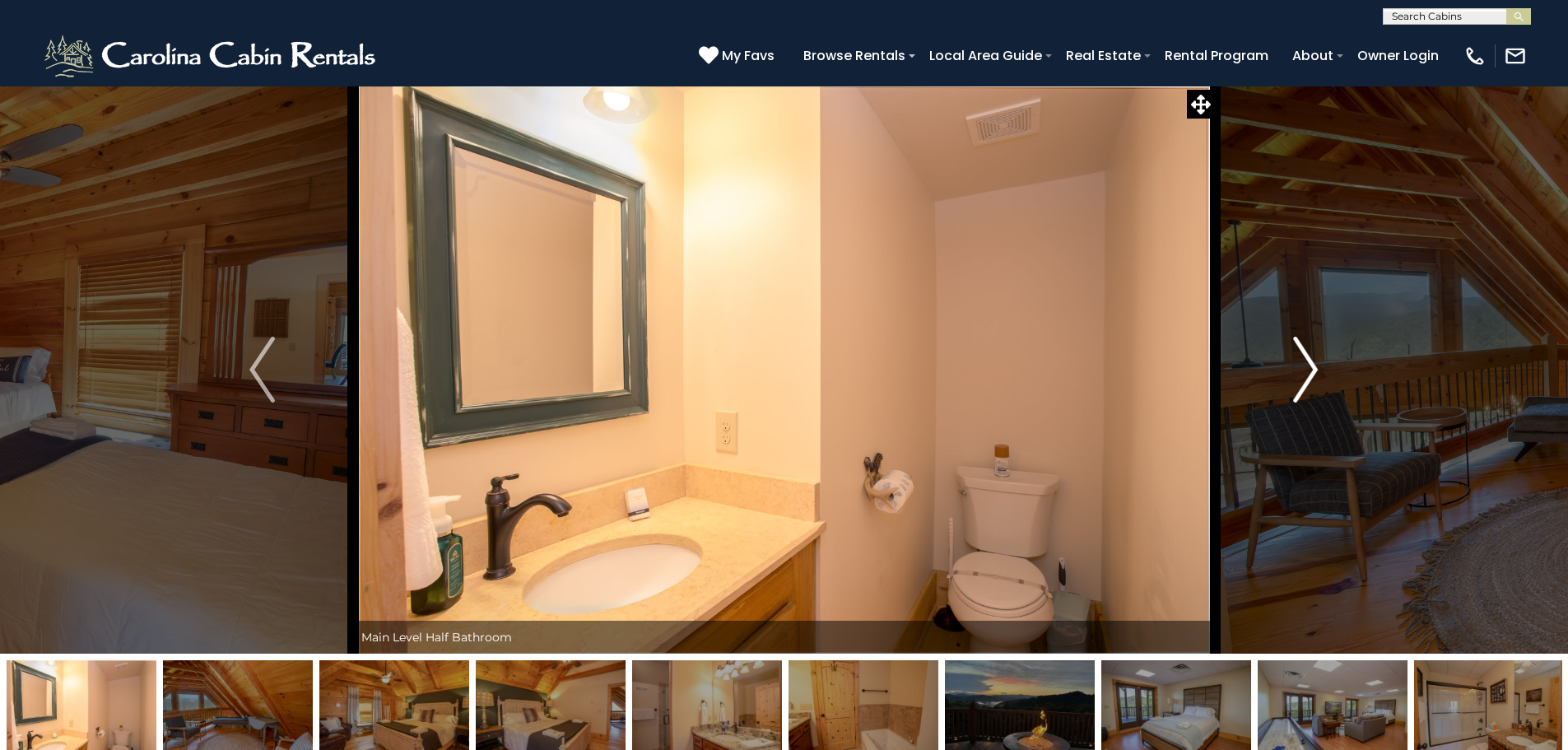
click at [1296, 370] on img "Next" at bounding box center [1306, 369] width 25 height 66
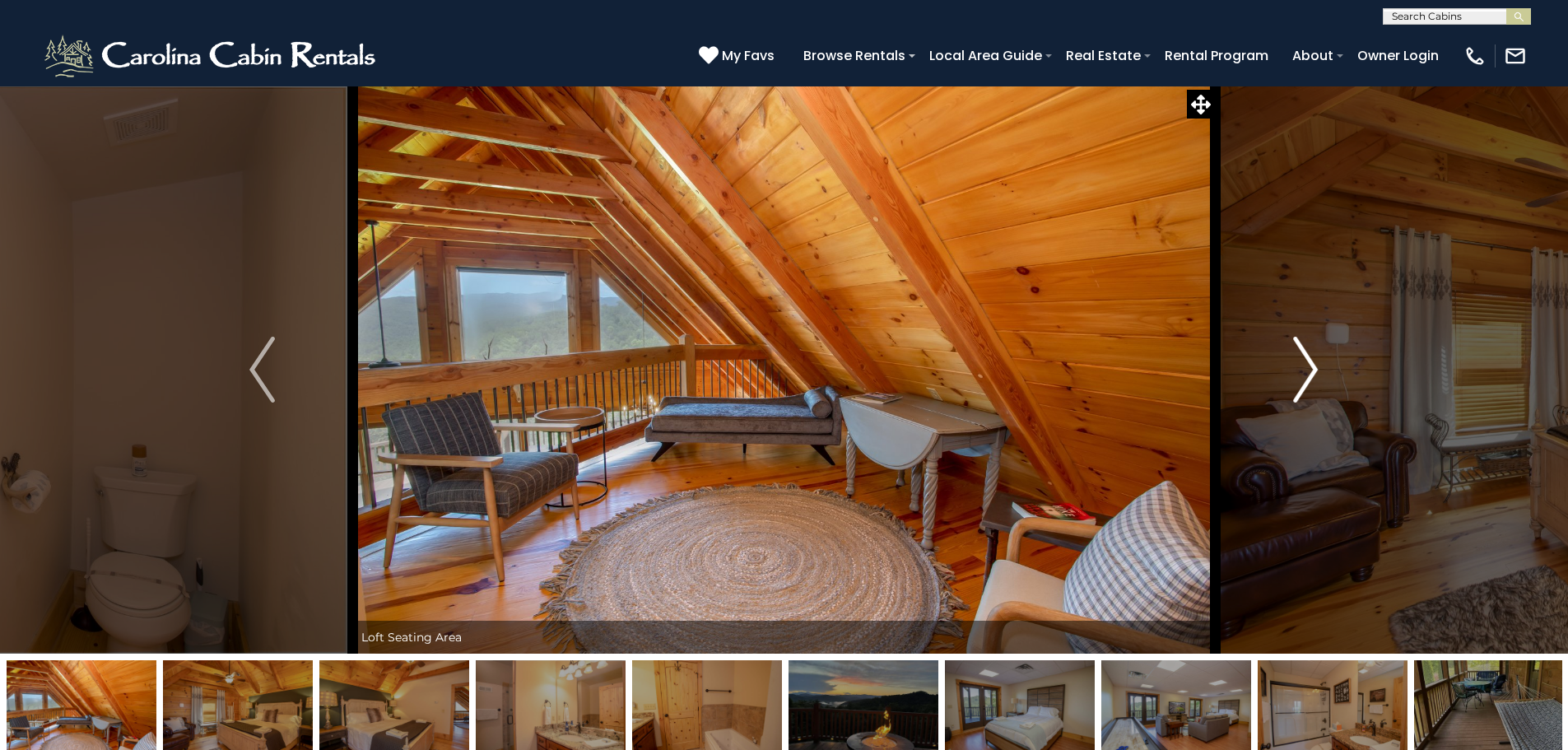
click at [1296, 370] on img "Next" at bounding box center [1306, 369] width 25 height 66
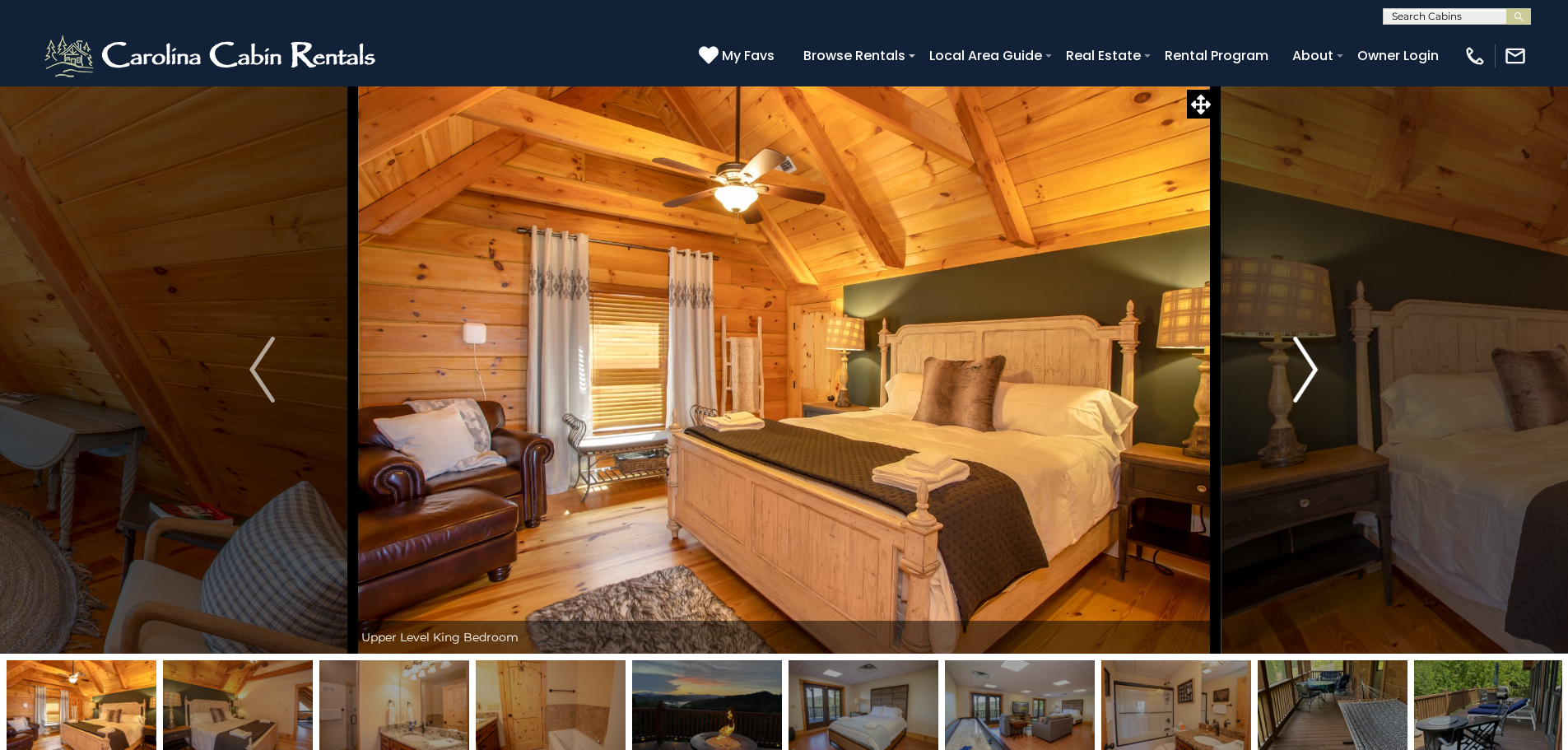
click at [1296, 370] on img "Next" at bounding box center [1306, 369] width 25 height 66
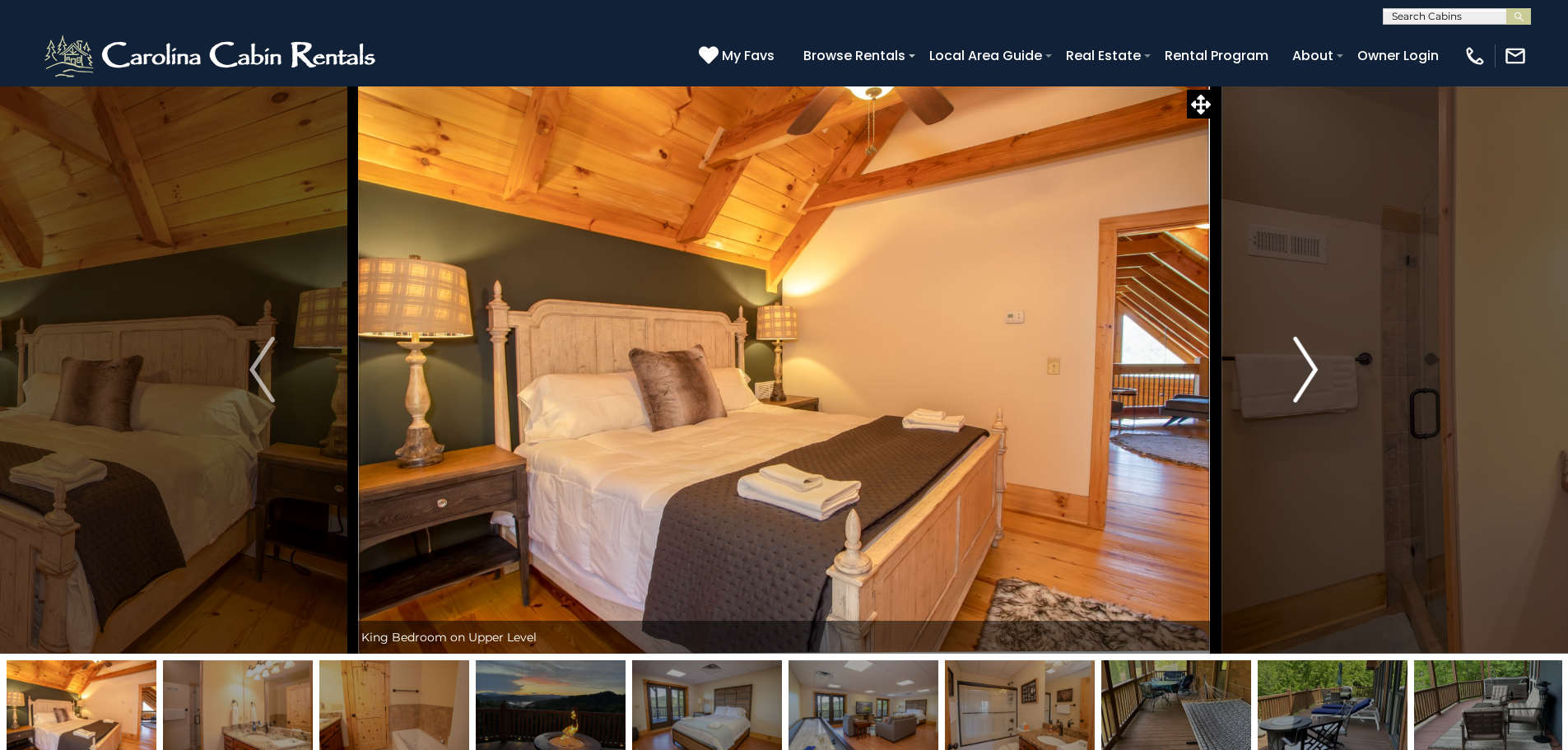
click at [1296, 370] on img "Next" at bounding box center [1306, 369] width 25 height 66
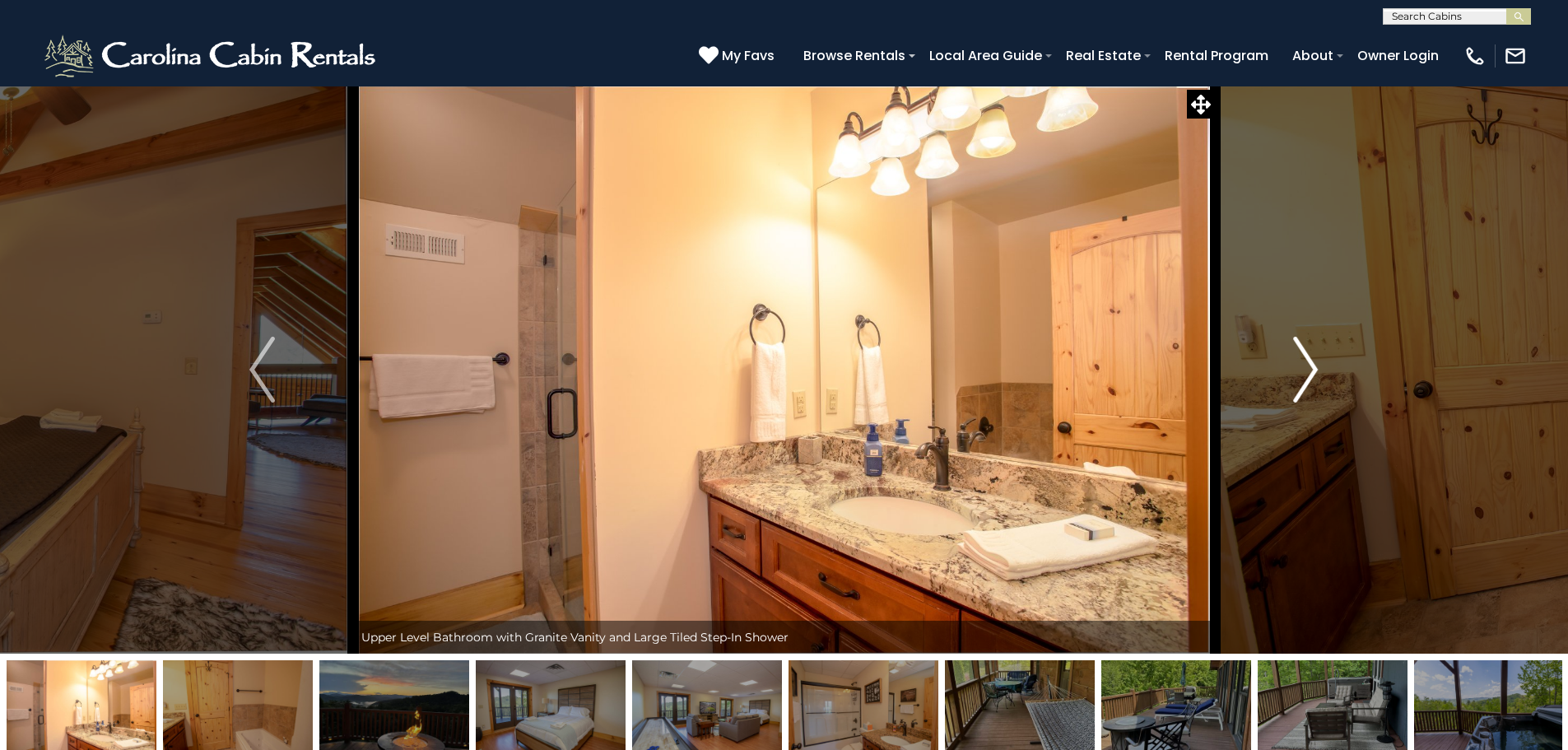
click at [1296, 370] on img "Next" at bounding box center [1306, 369] width 25 height 66
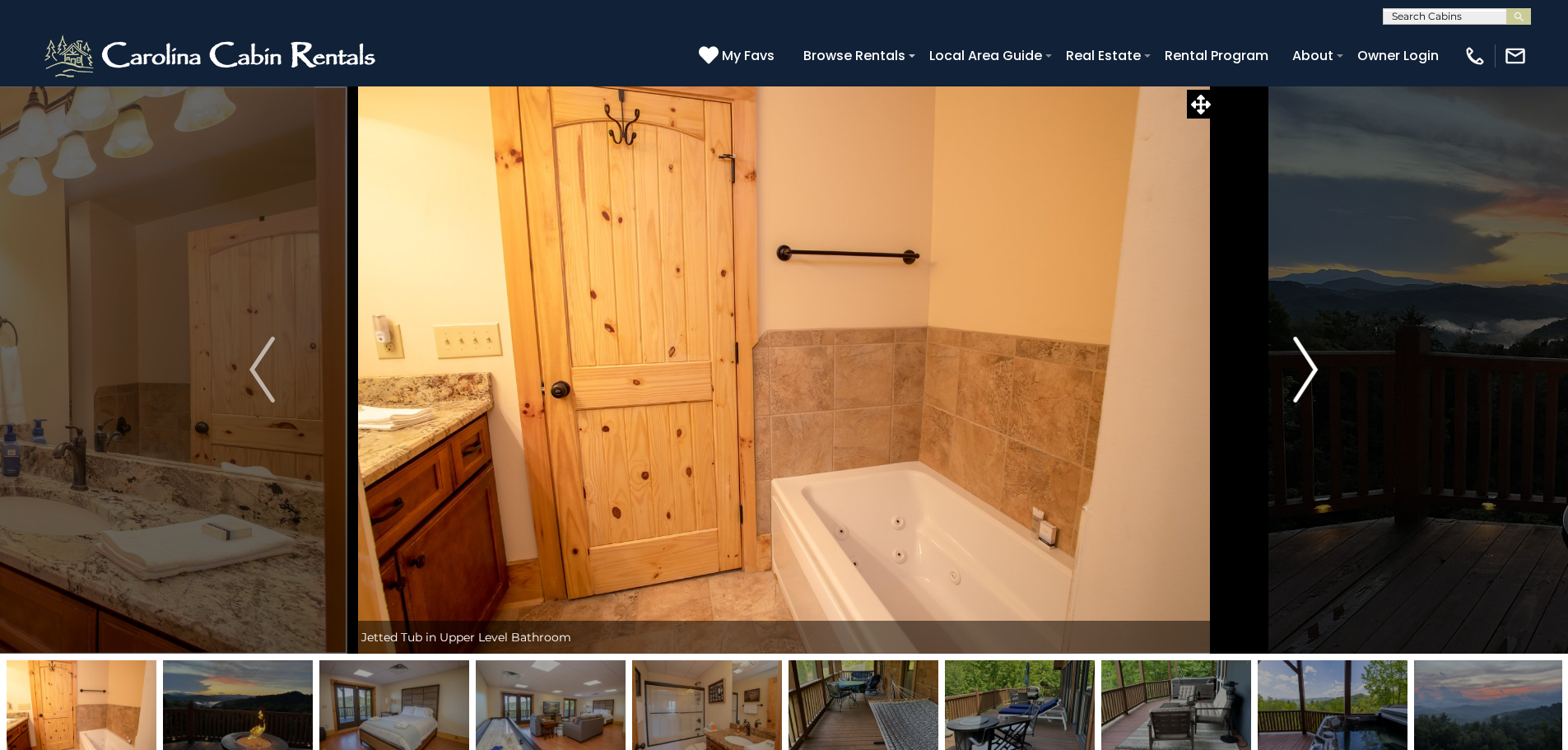
click at [1296, 370] on img "Next" at bounding box center [1306, 369] width 25 height 66
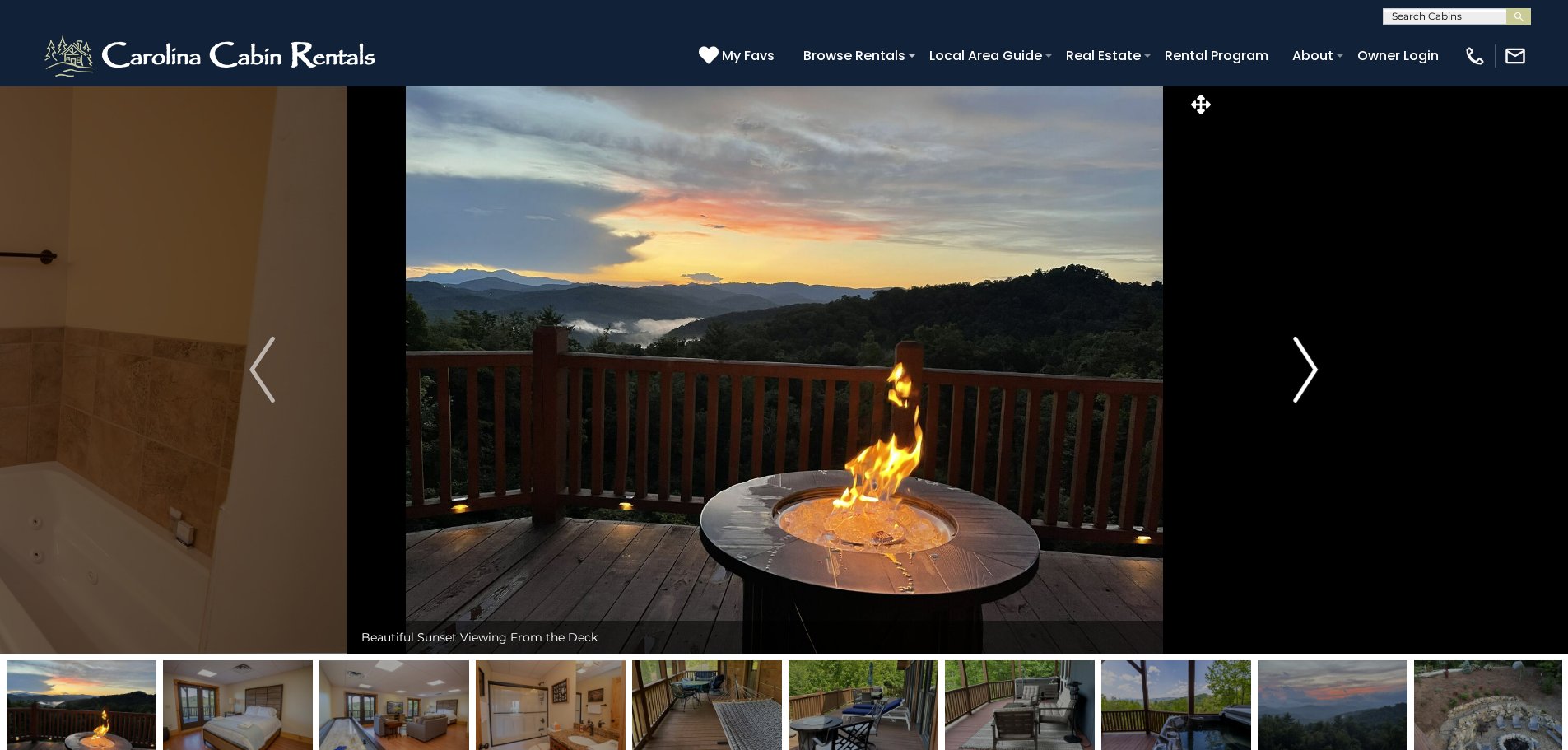
click at [1296, 370] on img "Next" at bounding box center [1306, 369] width 25 height 66
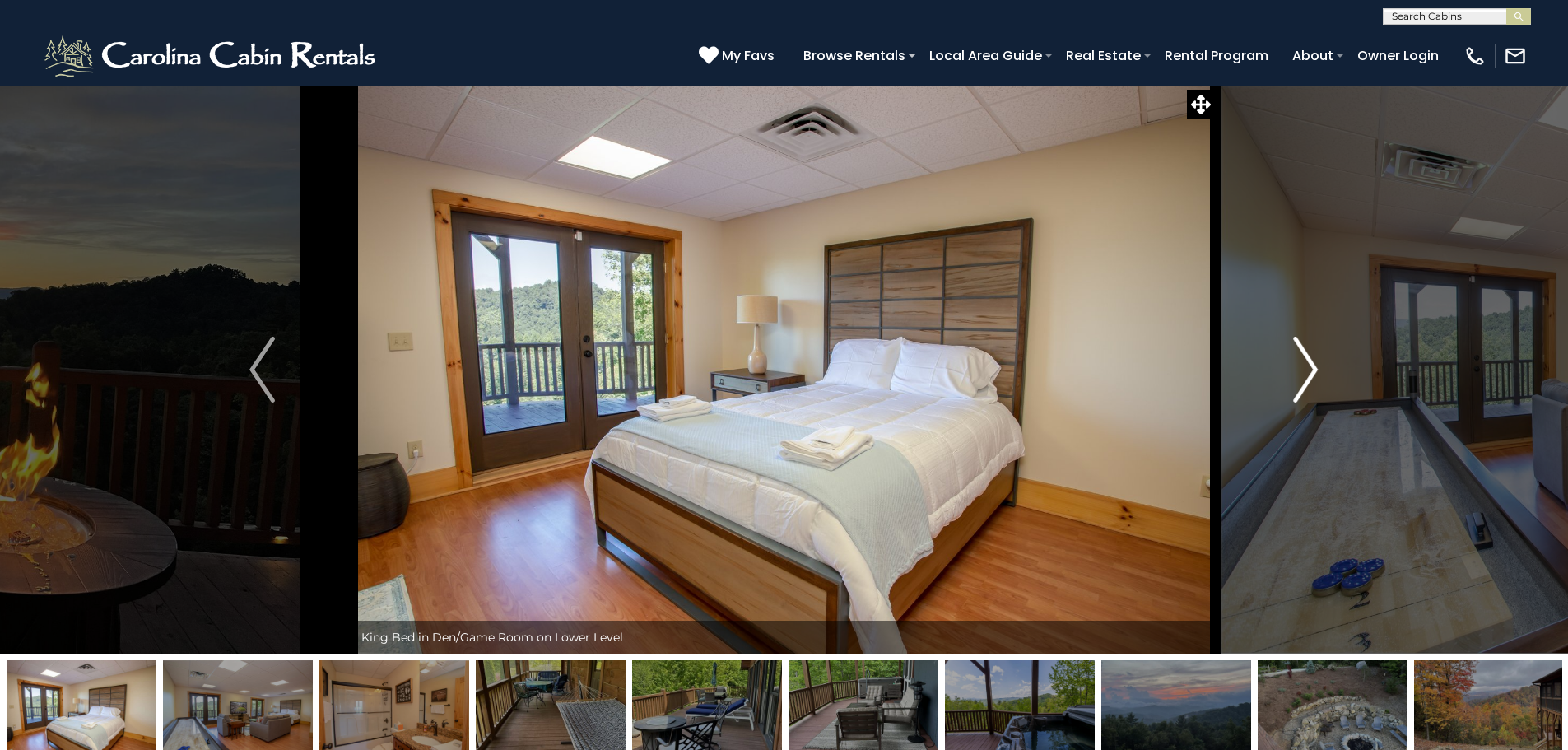
click at [1296, 370] on img "Next" at bounding box center [1306, 369] width 25 height 66
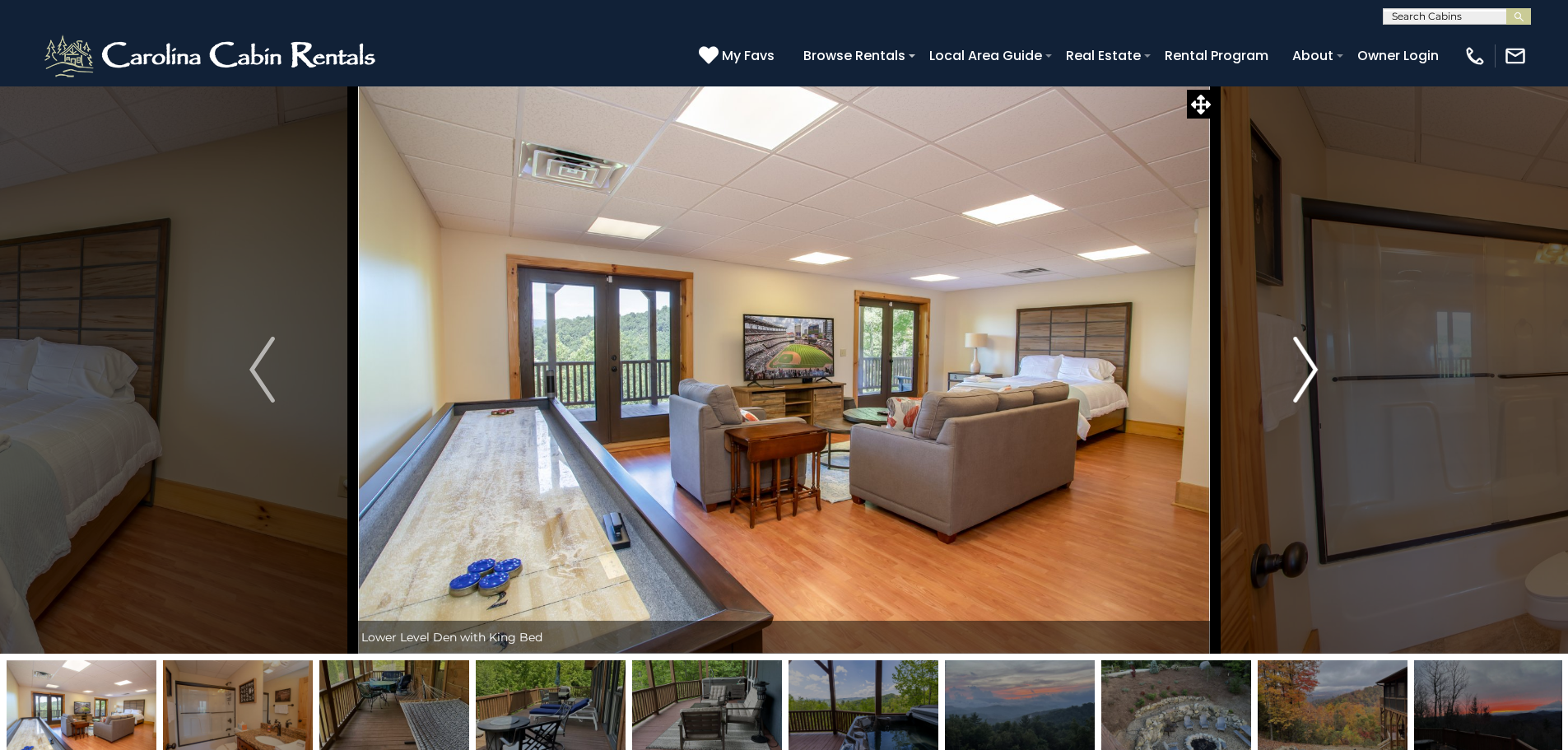
click at [1296, 370] on img "Next" at bounding box center [1306, 369] width 25 height 66
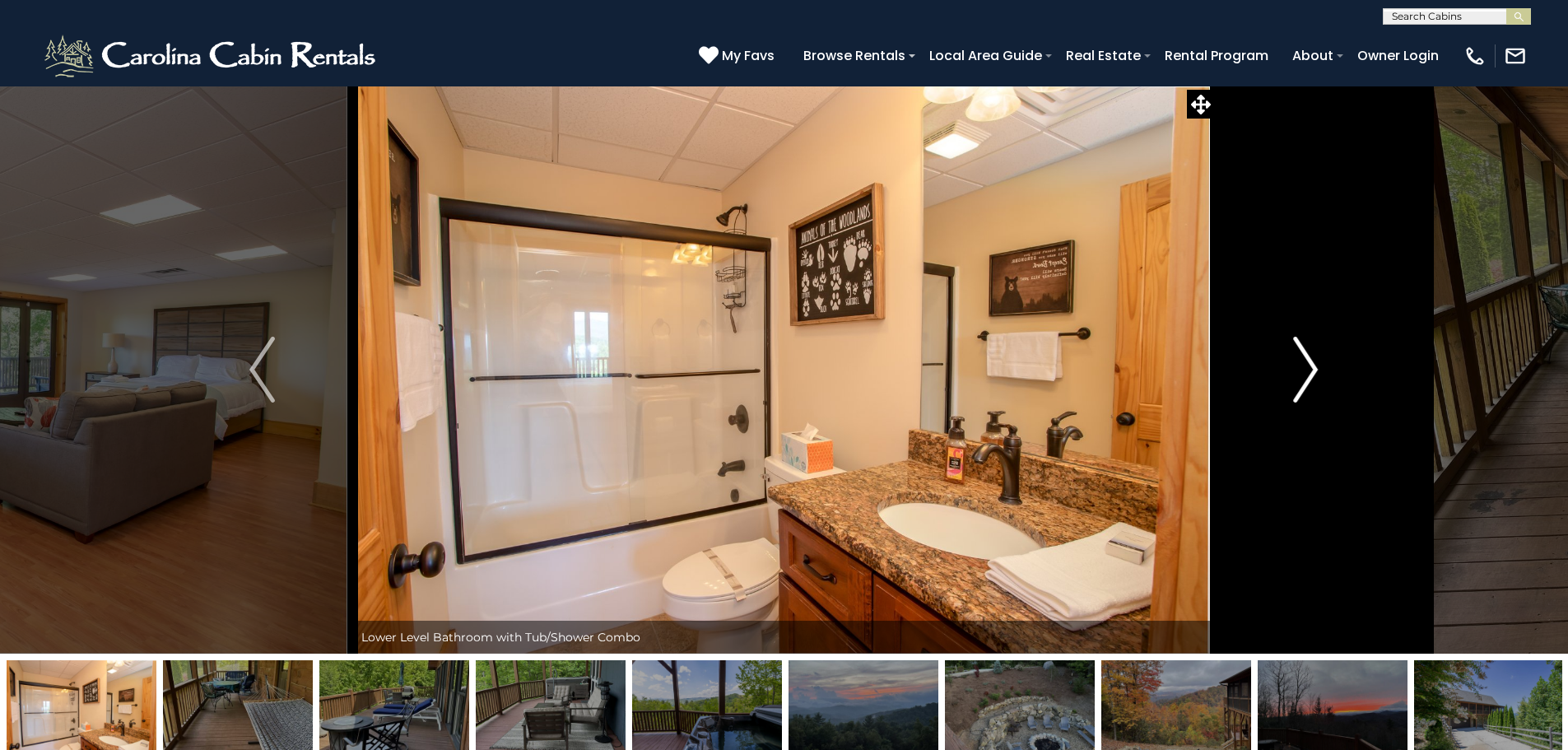
click at [1296, 370] on img "Next" at bounding box center [1306, 369] width 25 height 66
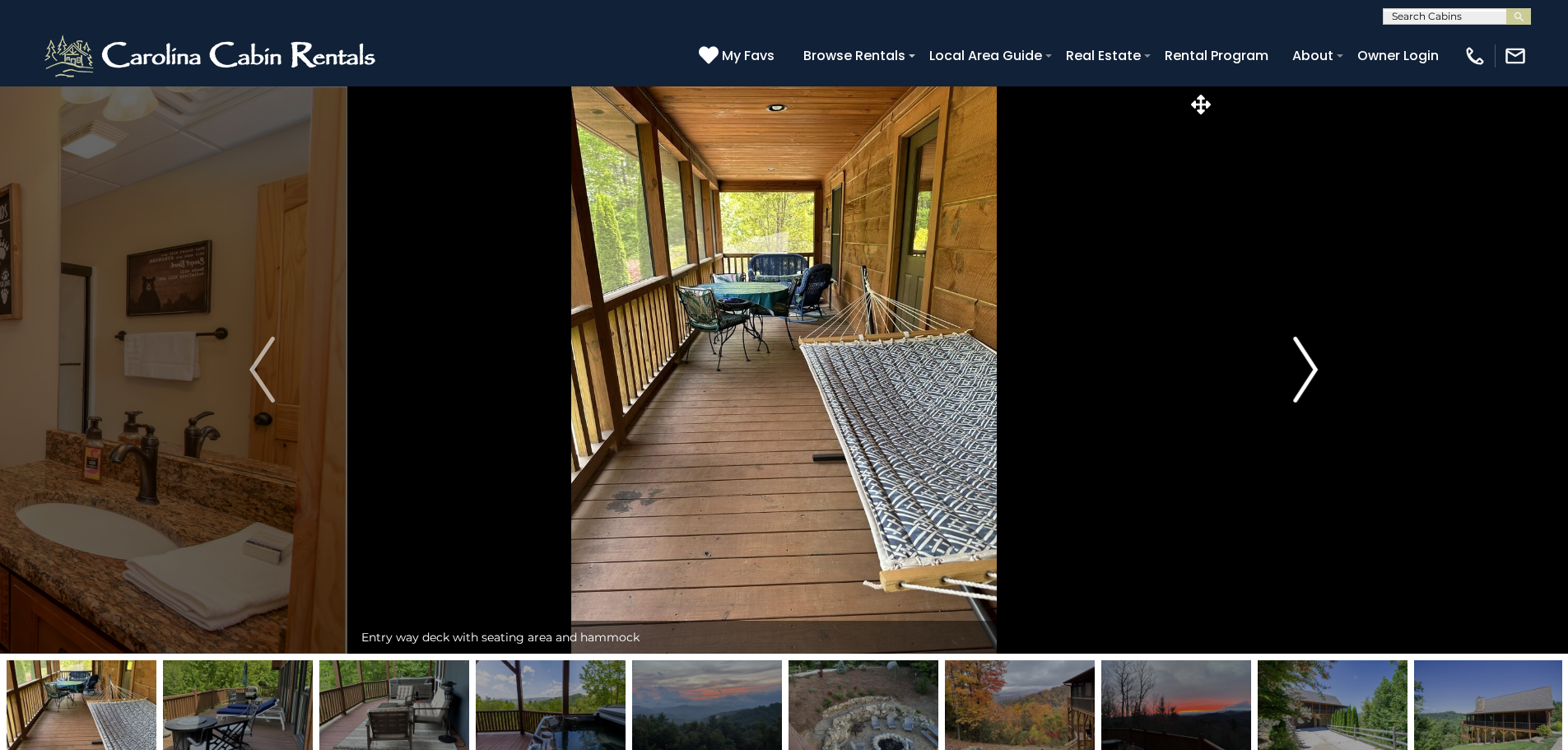
click at [1296, 370] on img "Next" at bounding box center [1306, 369] width 25 height 66
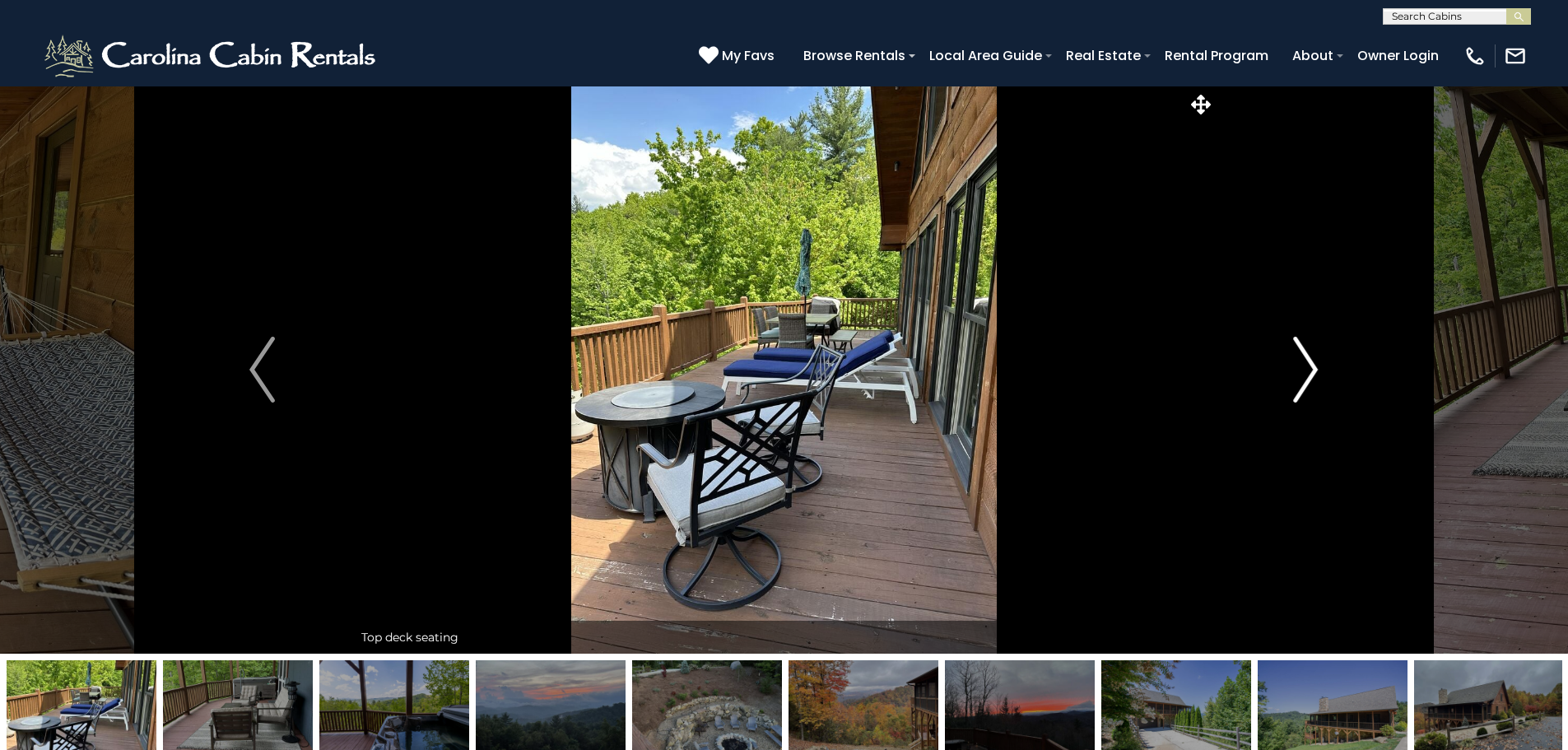
click at [1296, 370] on img "Next" at bounding box center [1306, 369] width 25 height 66
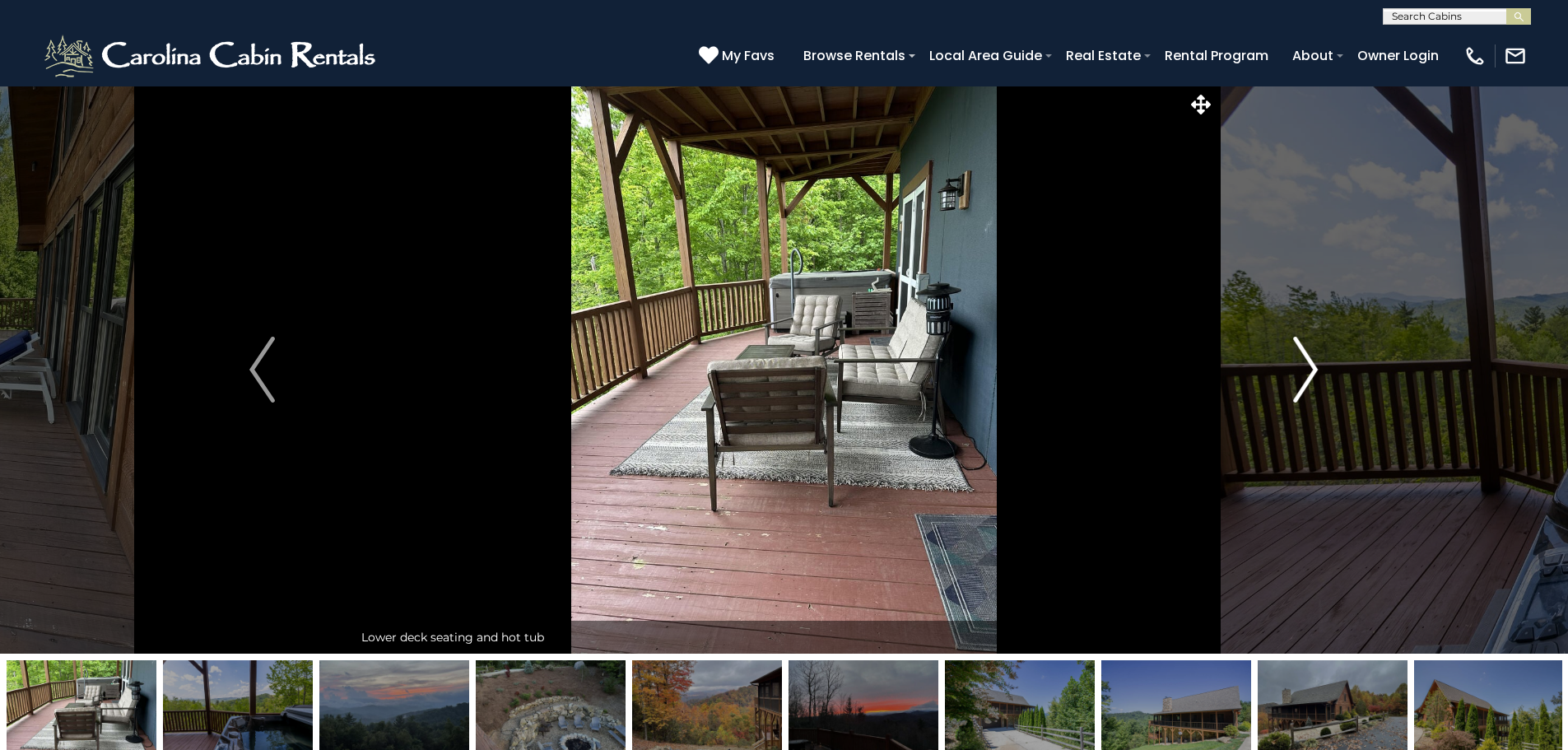
click at [1296, 370] on img "Next" at bounding box center [1306, 369] width 25 height 66
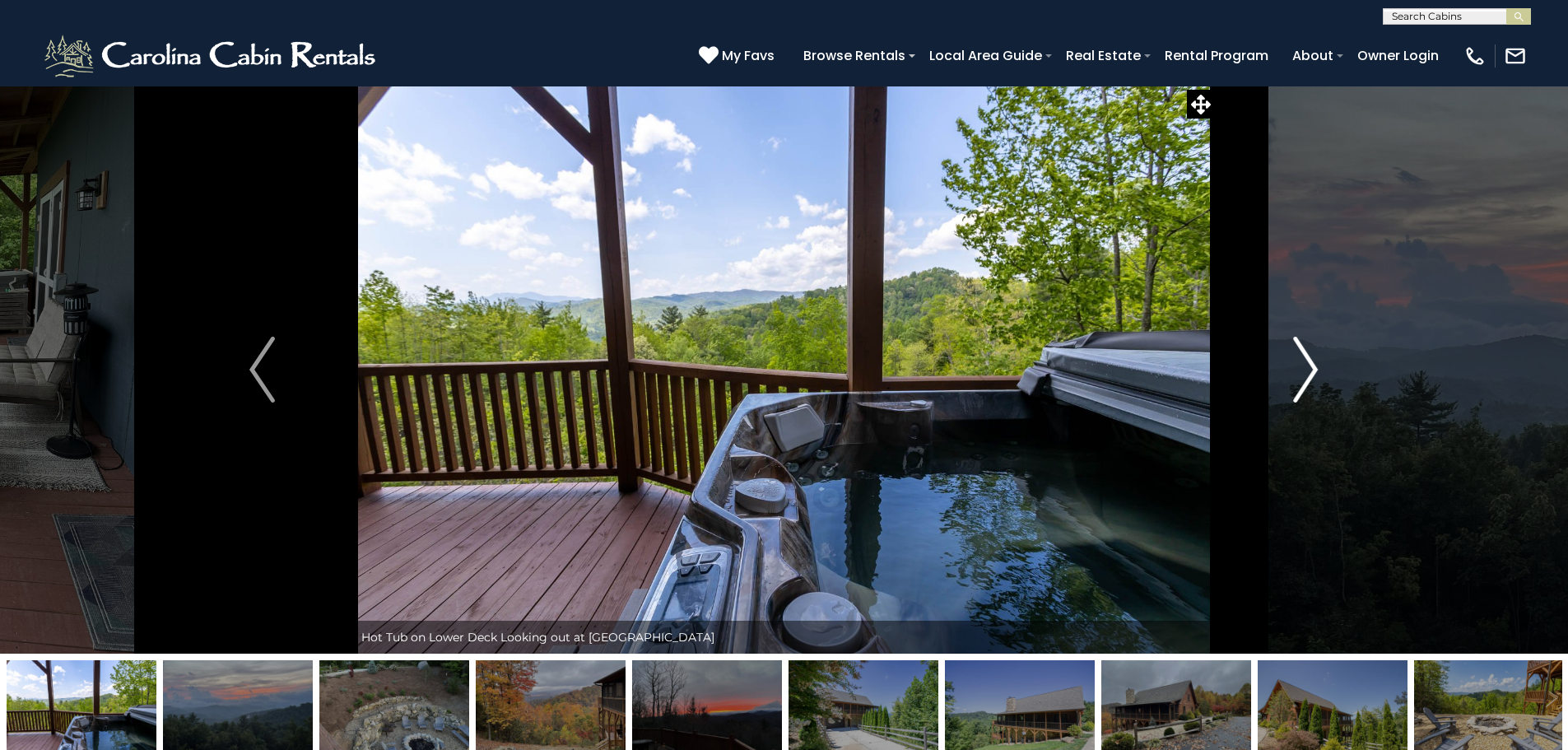
click at [1296, 370] on img "Next" at bounding box center [1306, 369] width 25 height 66
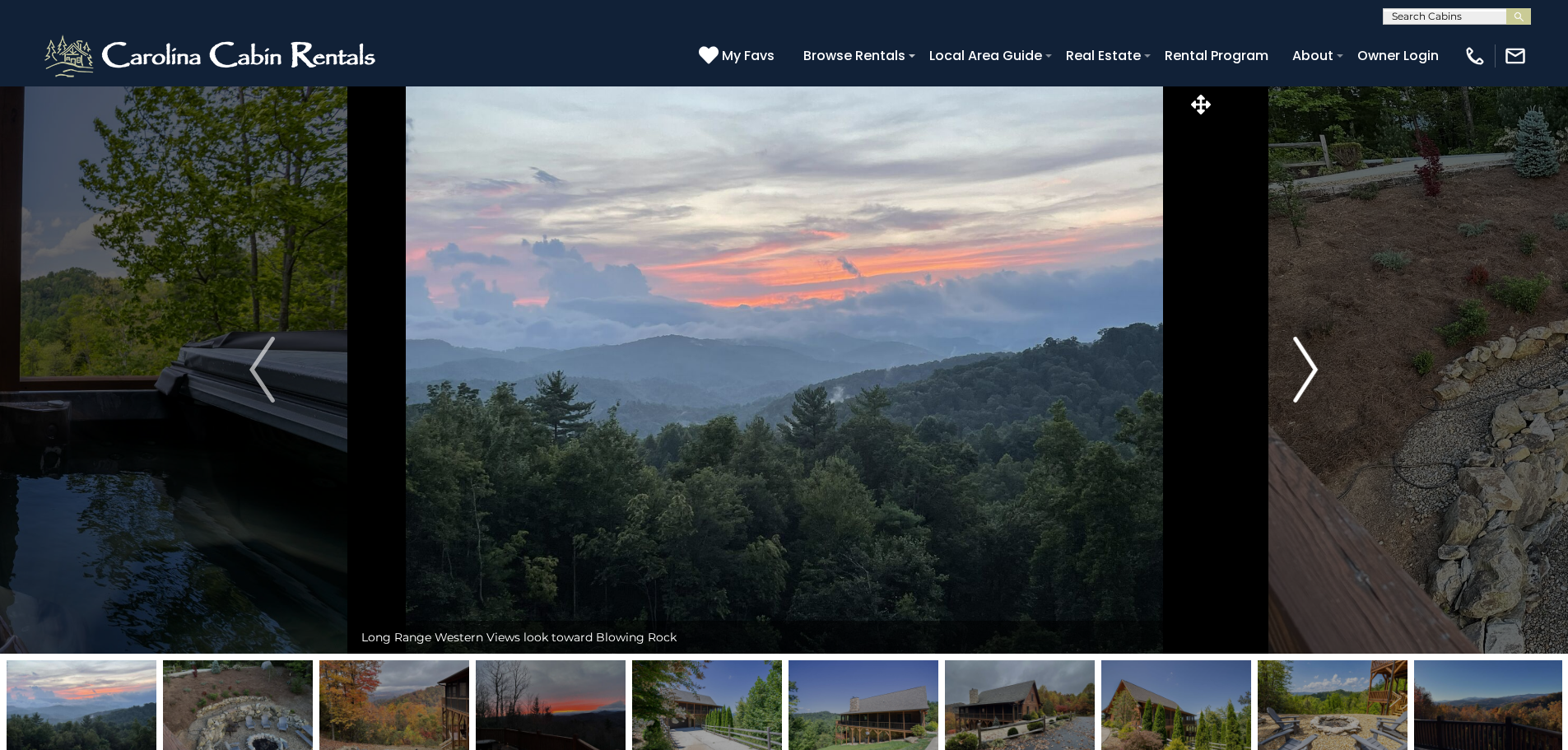
click at [1296, 370] on img "Next" at bounding box center [1306, 369] width 25 height 66
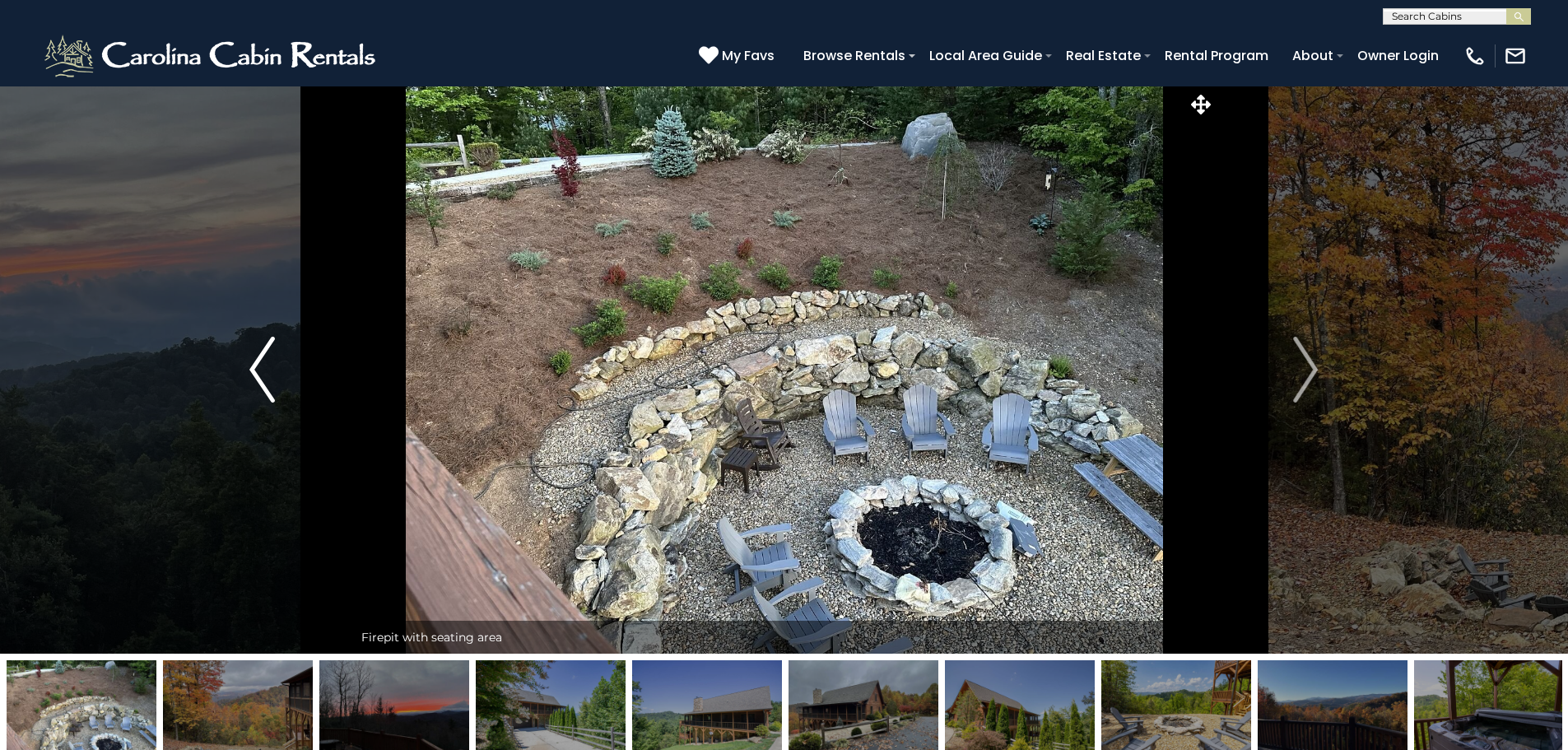
click at [244, 374] on button "Previous" at bounding box center [262, 370] width 181 height 569
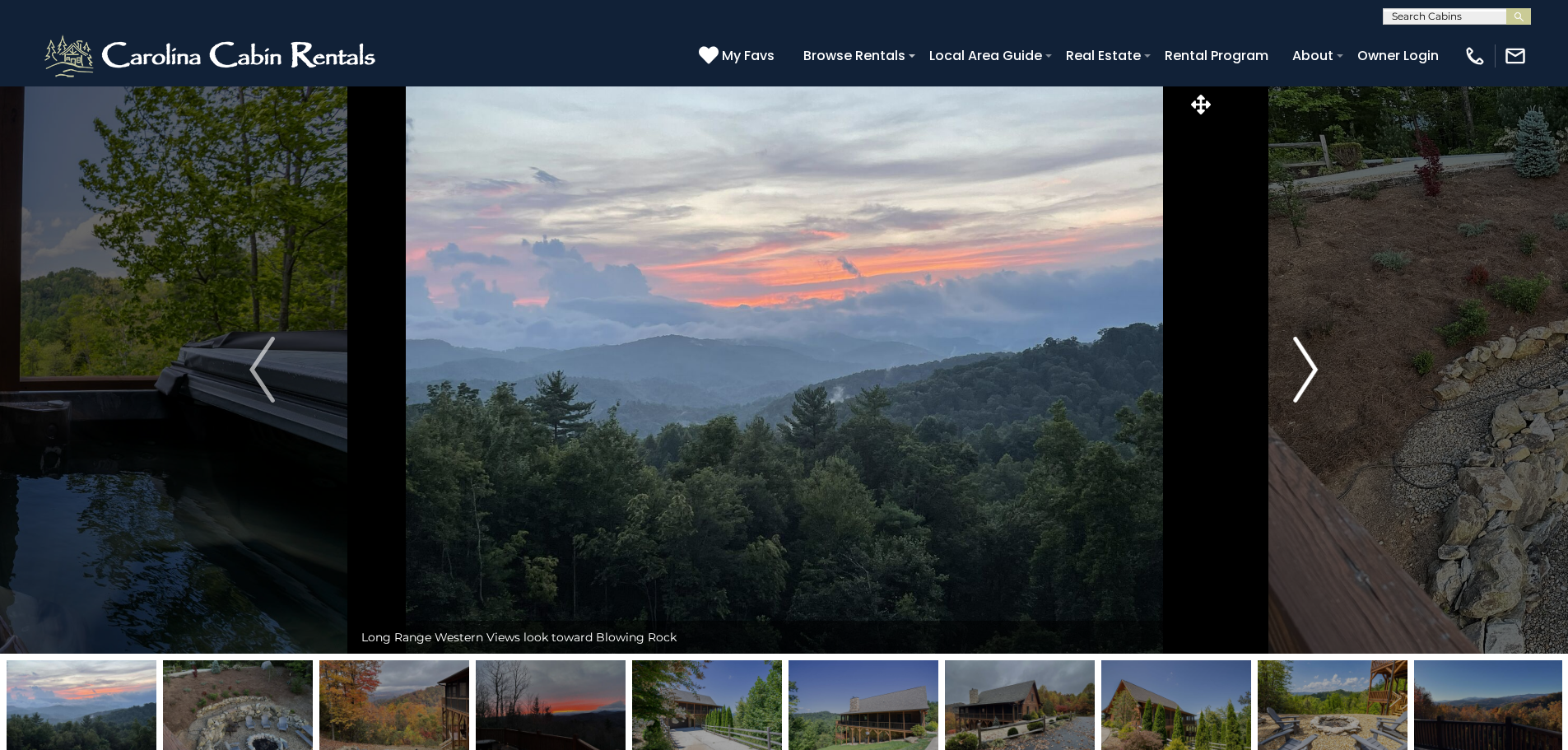
click at [1298, 349] on img "Next" at bounding box center [1306, 369] width 25 height 66
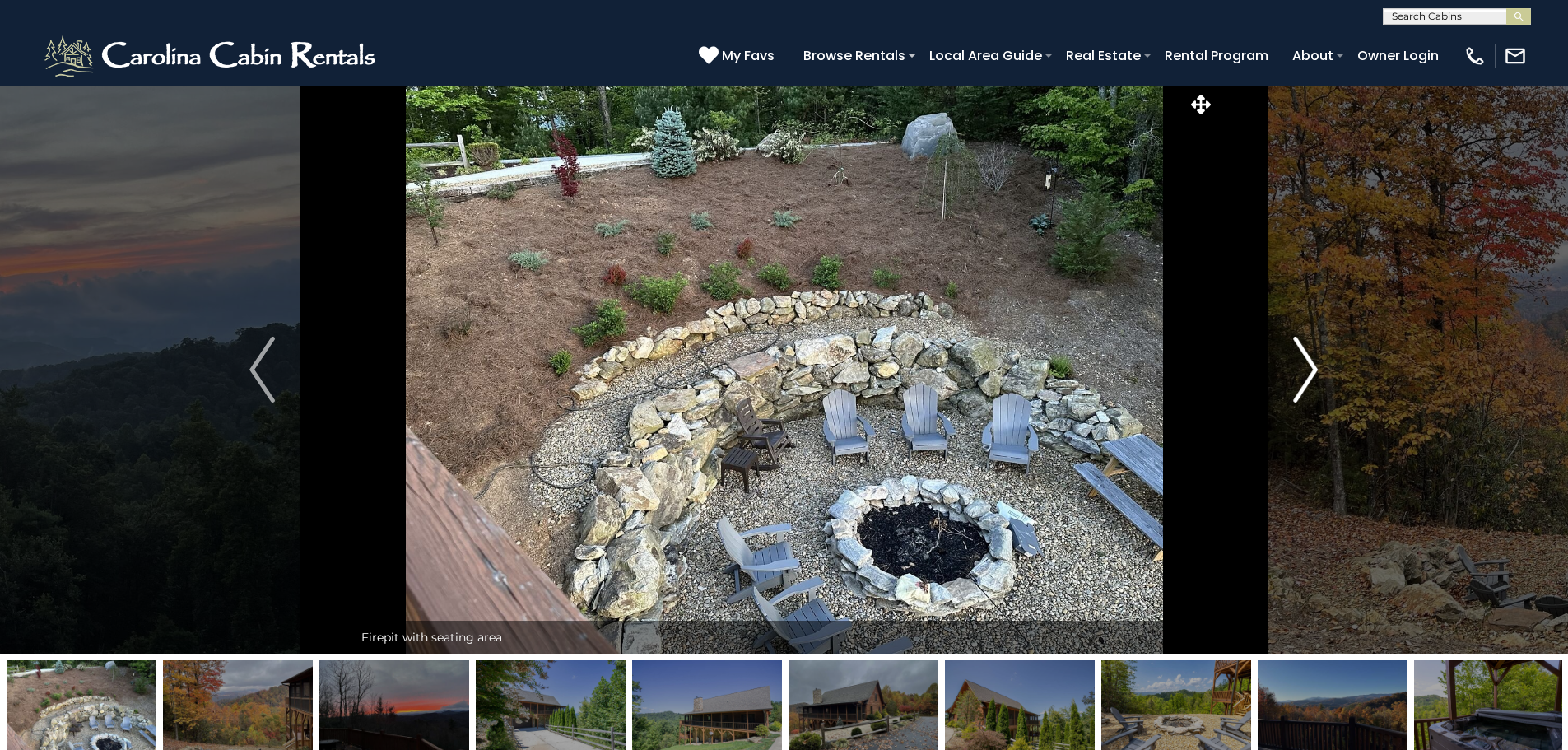
click at [1298, 349] on img "Next" at bounding box center [1306, 369] width 25 height 66
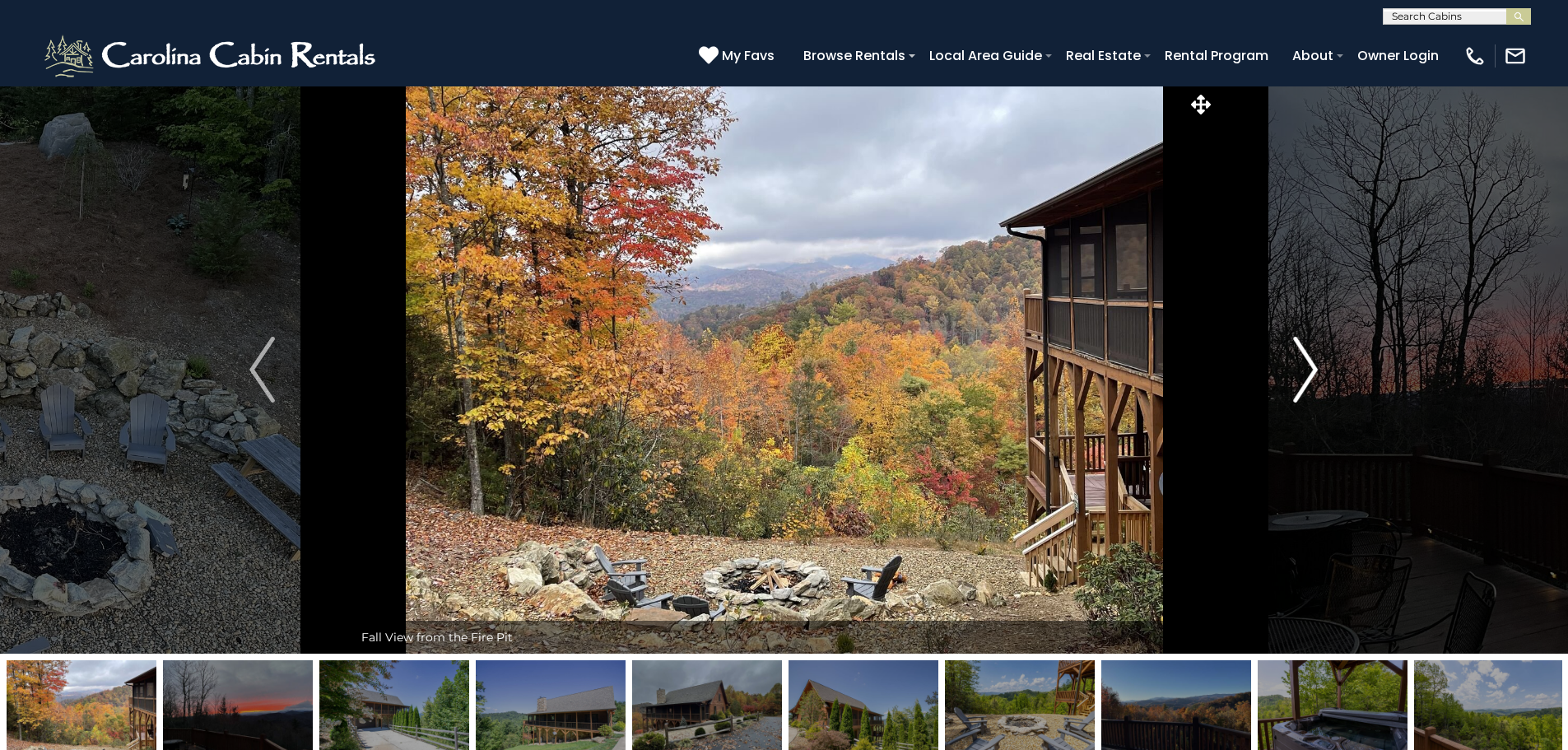
click at [1298, 349] on img "Next" at bounding box center [1306, 369] width 25 height 66
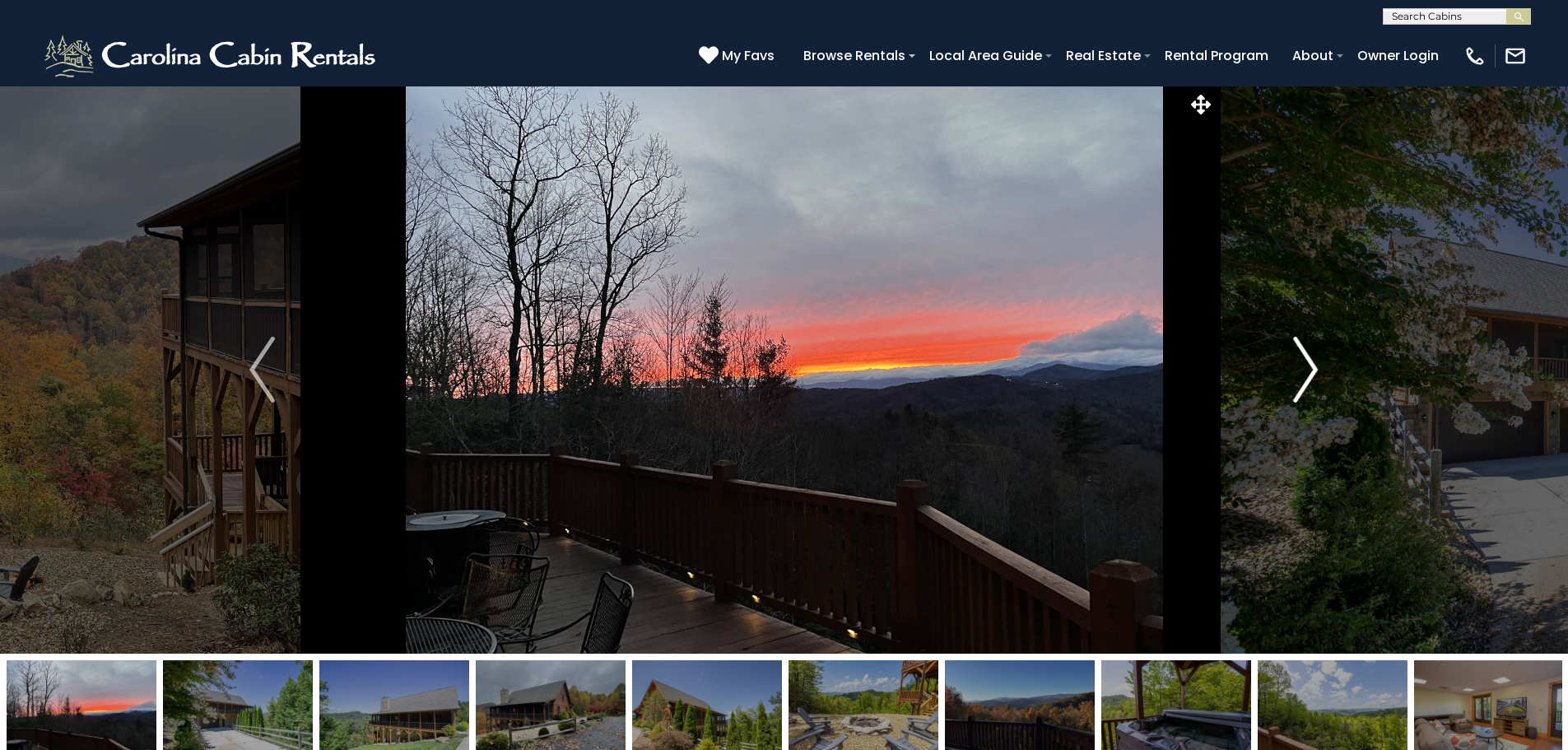
click at [1298, 349] on img "Next" at bounding box center [1306, 369] width 25 height 66
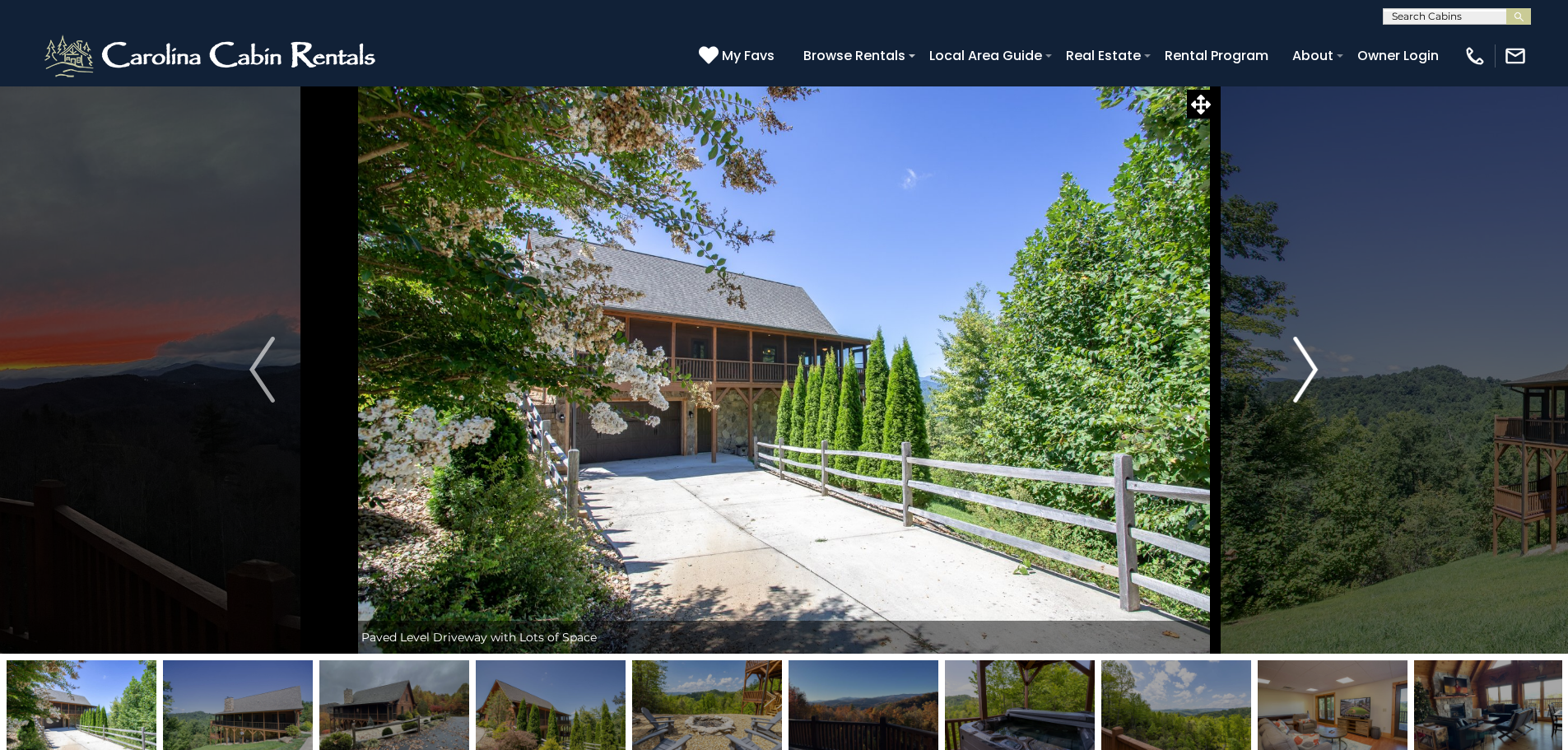
click at [1300, 349] on img "Next" at bounding box center [1306, 369] width 25 height 66
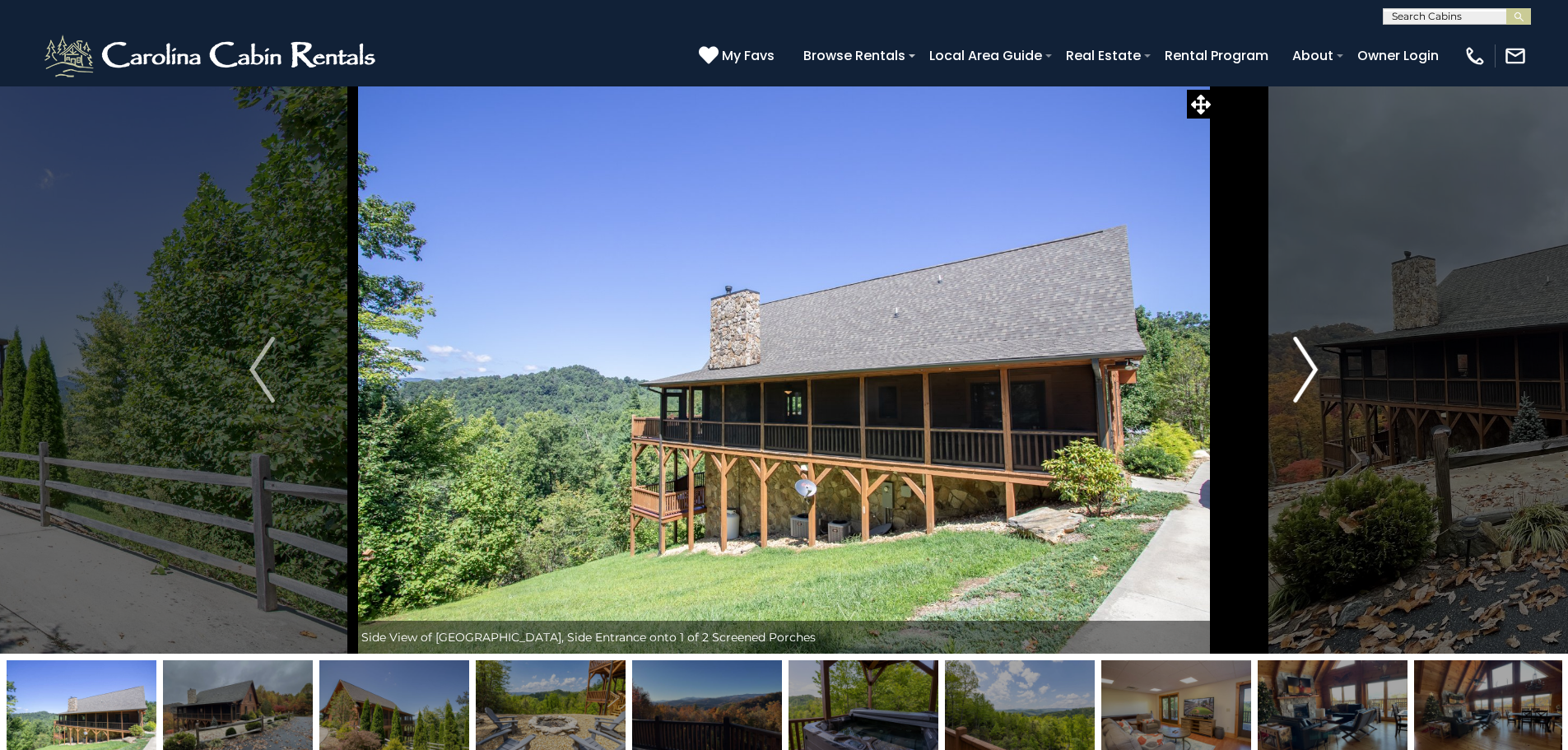
click at [1300, 352] on img "Next" at bounding box center [1306, 369] width 25 height 66
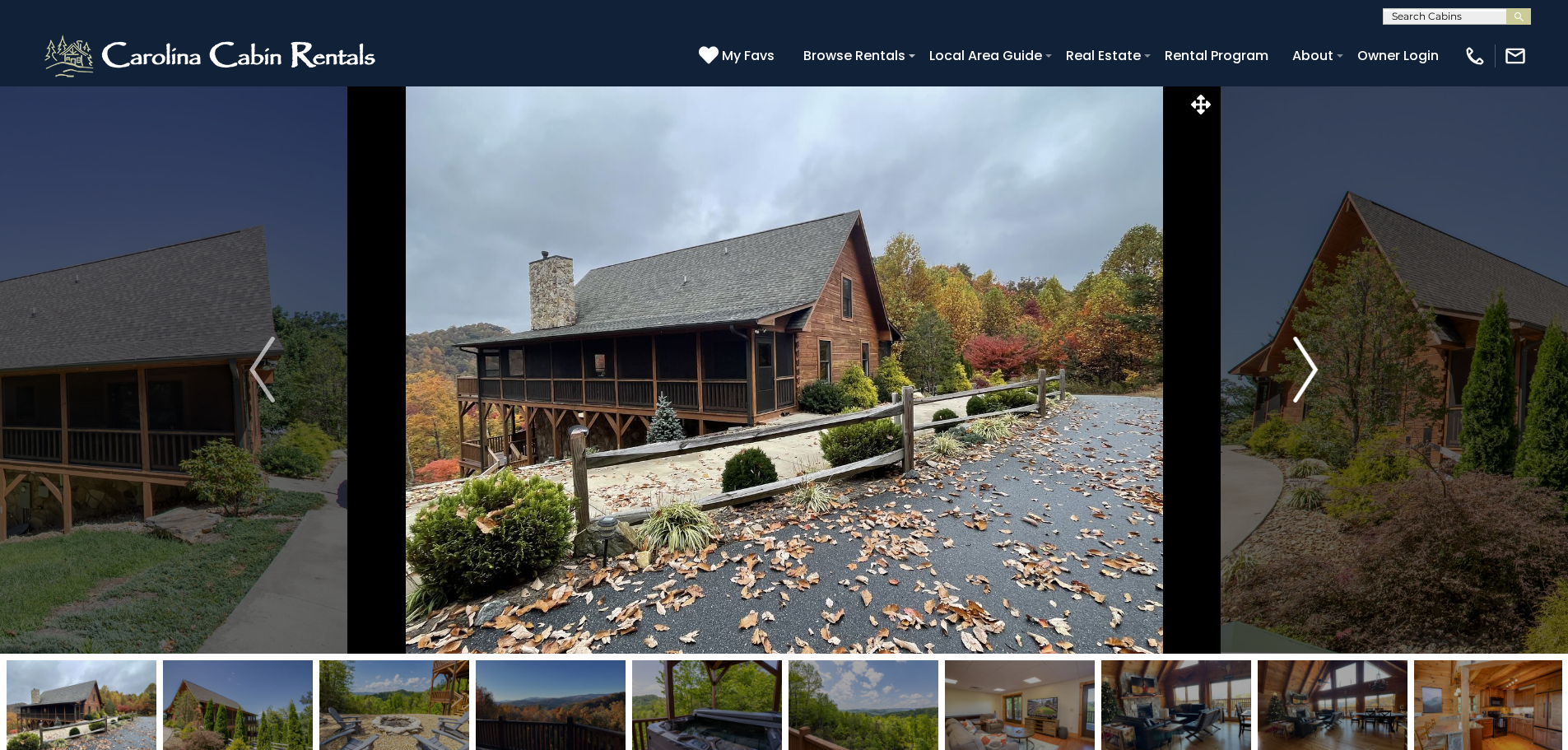
click at [1300, 352] on img "Next" at bounding box center [1306, 369] width 25 height 66
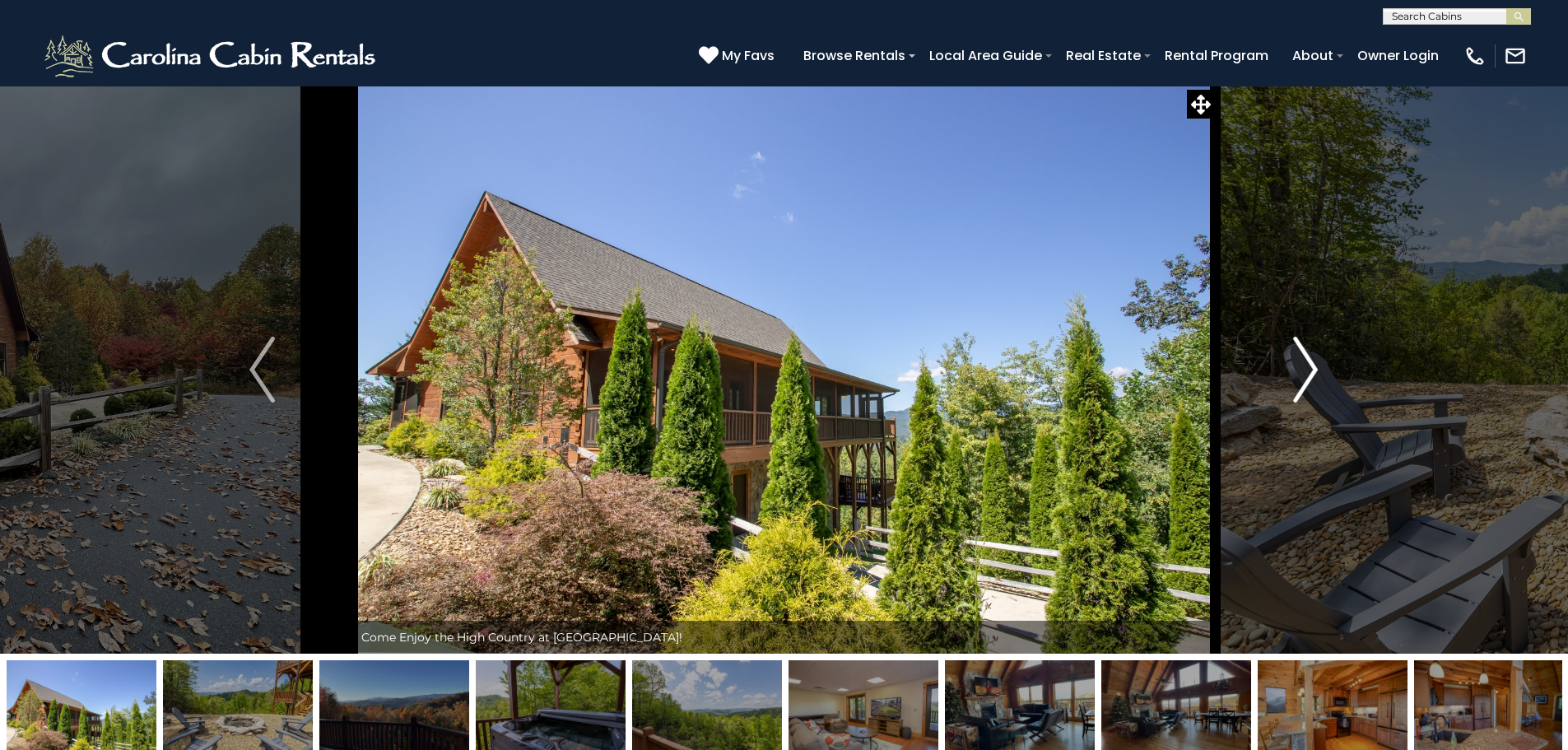
click at [1300, 352] on img "Next" at bounding box center [1306, 369] width 25 height 66
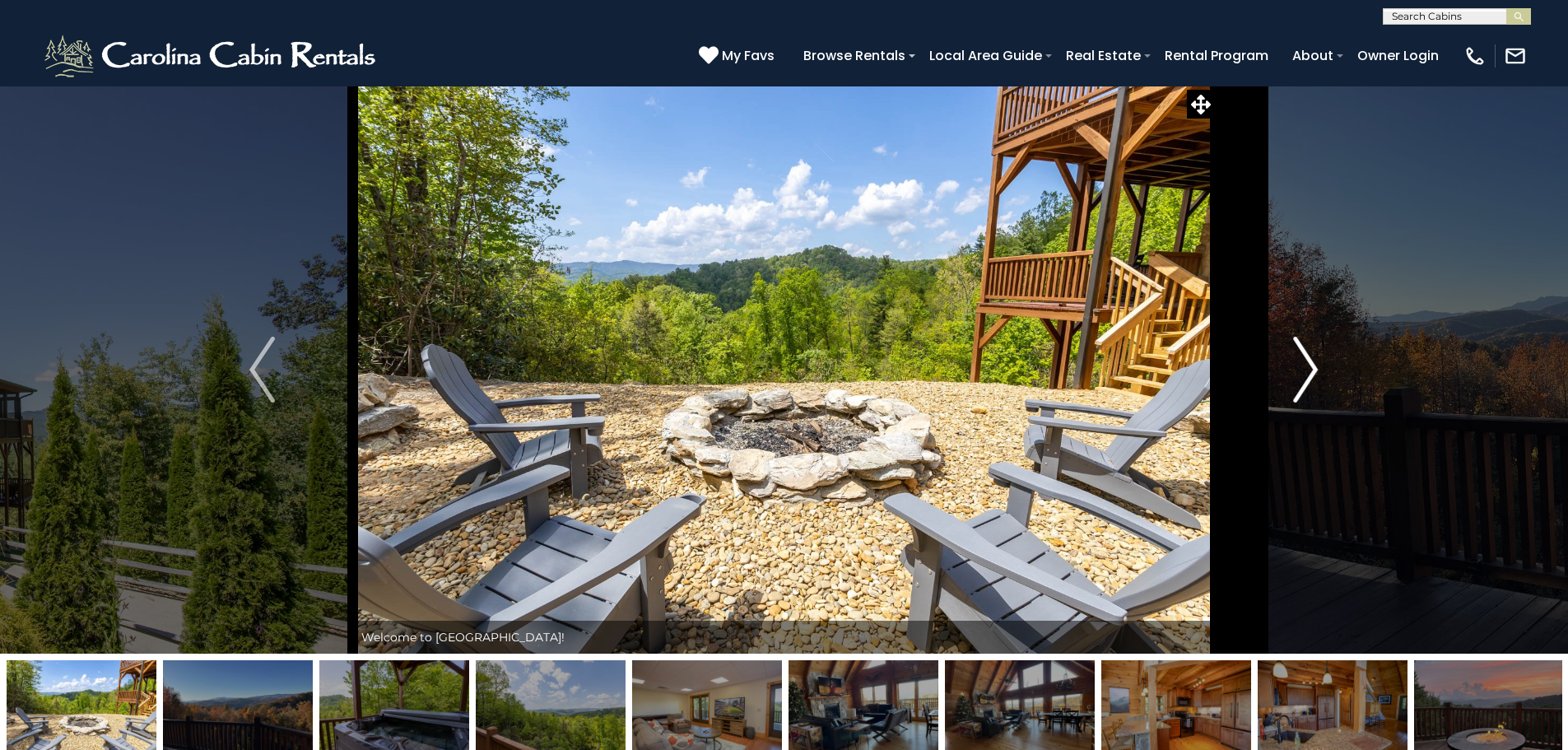
click at [1300, 352] on img "Next" at bounding box center [1306, 369] width 25 height 66
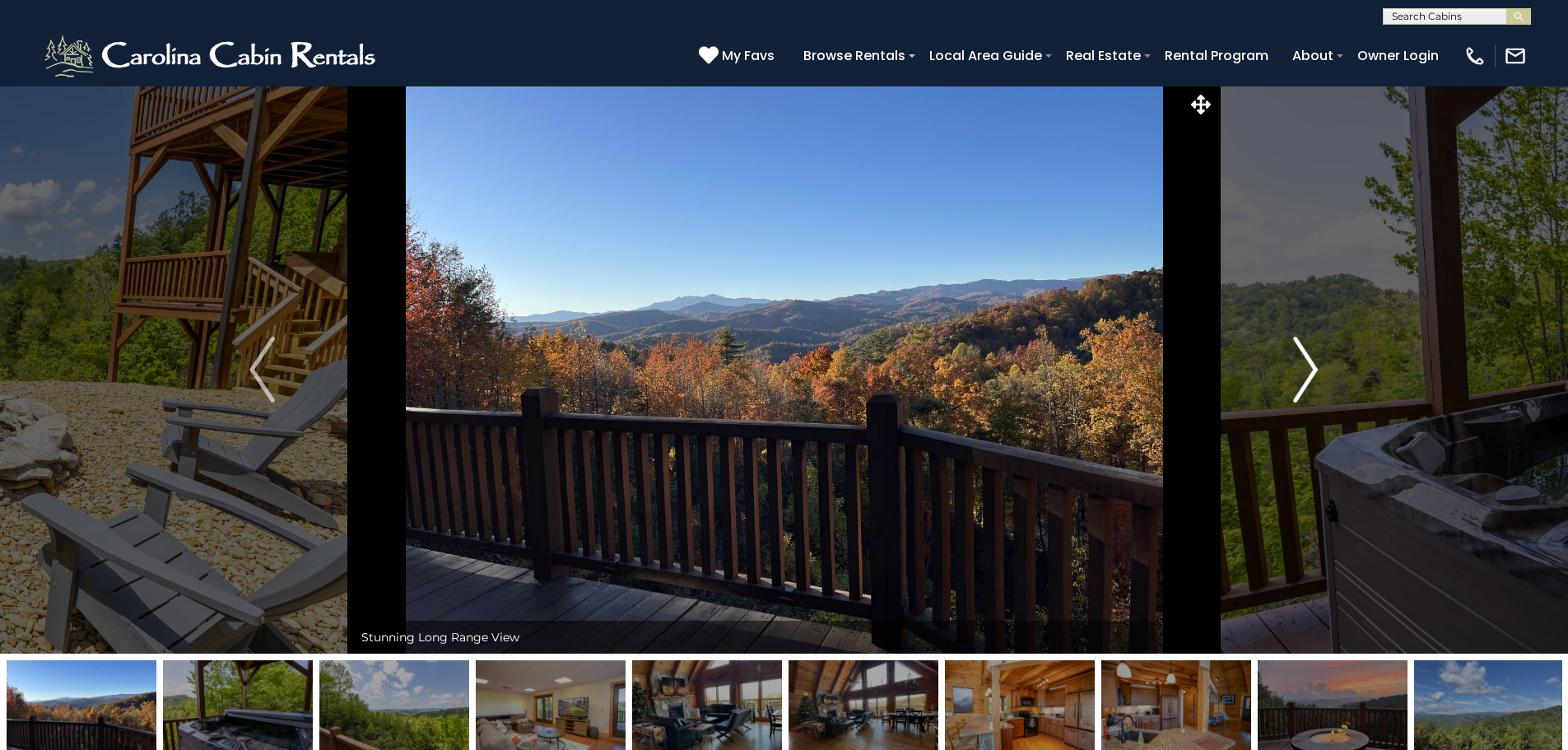
click at [1300, 352] on img "Next" at bounding box center [1306, 369] width 25 height 66
